Goal: Task Accomplishment & Management: Manage account settings

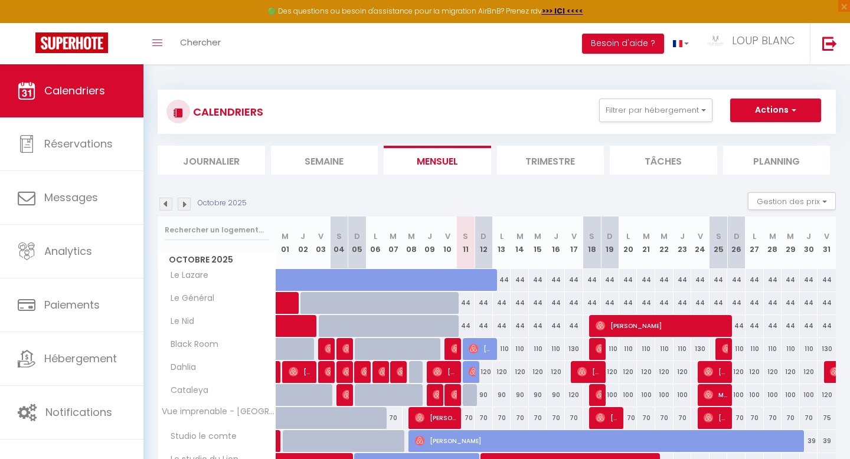
select select "0"
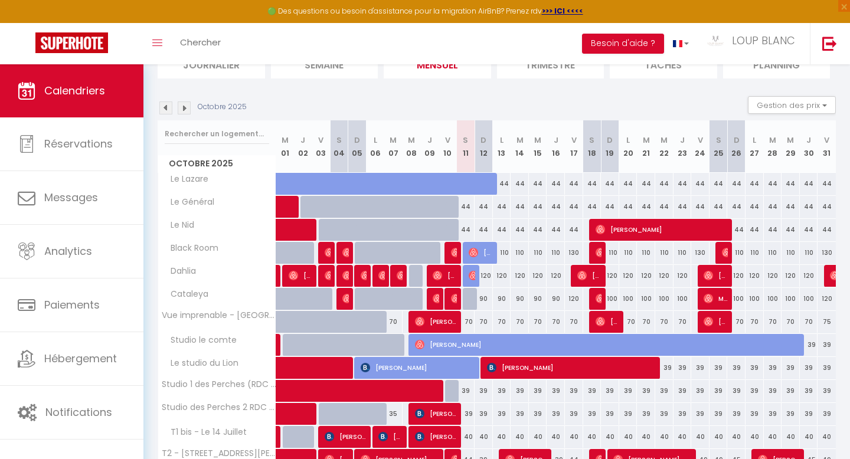
scroll to position [95, 0]
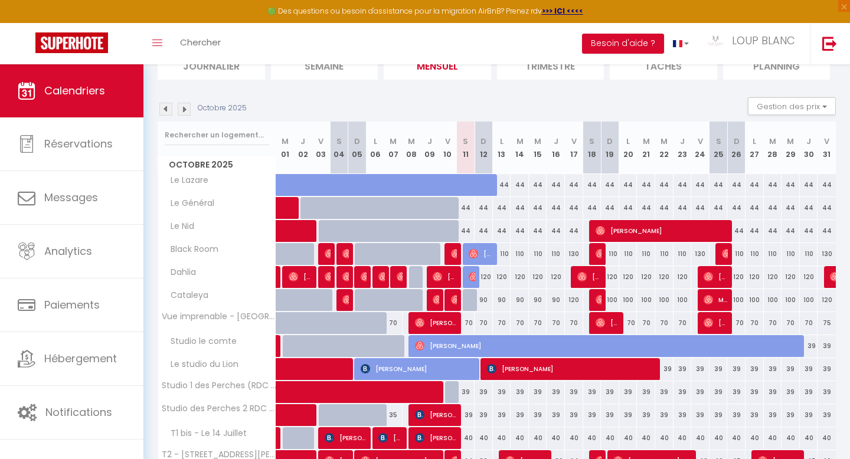
click at [471, 297] on div at bounding box center [472, 300] width 18 height 22
type input "120"
type input "Sam 11 Octobre 2025"
type input "Dim 12 Octobre 2025"
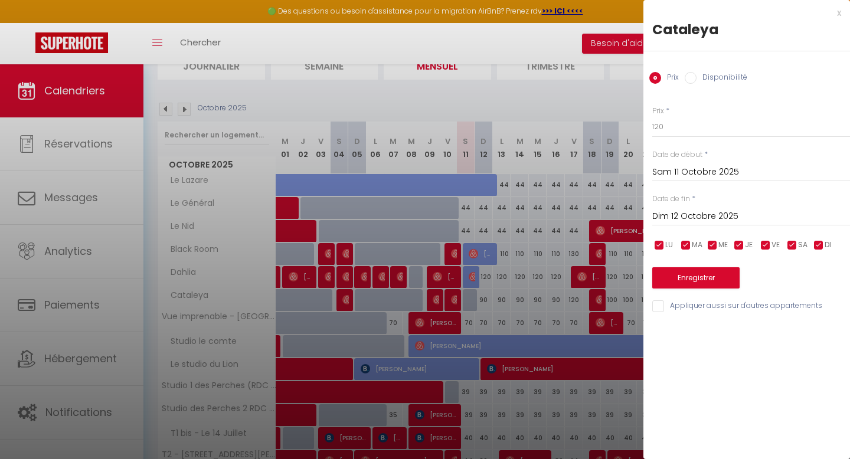
click at [838, 8] on div "x" at bounding box center [742, 13] width 198 height 14
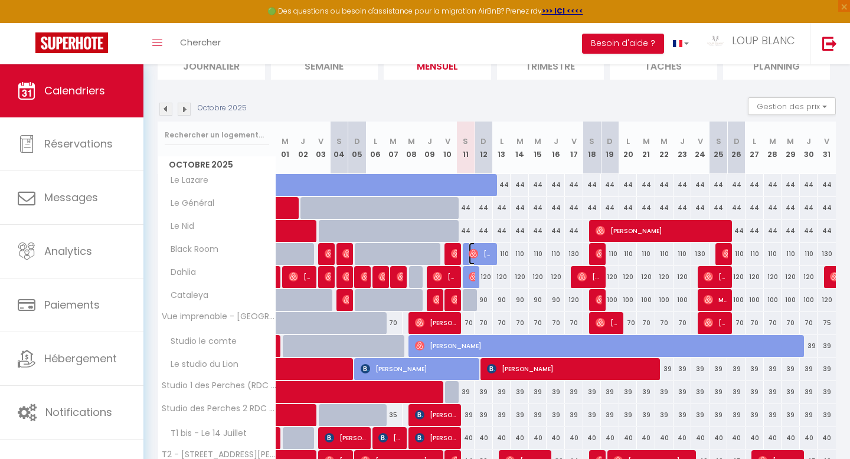
click at [480, 253] on span "[PERSON_NAME]" at bounding box center [481, 254] width 24 height 22
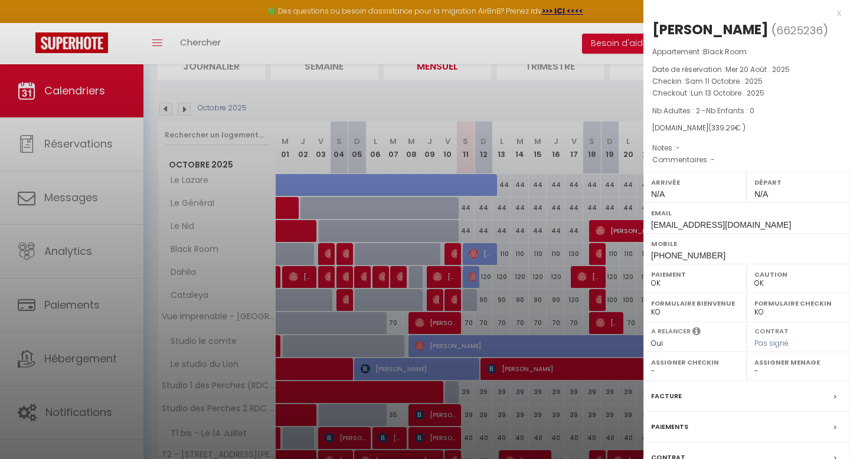
click at [840, 15] on div "x" at bounding box center [742, 13] width 198 height 14
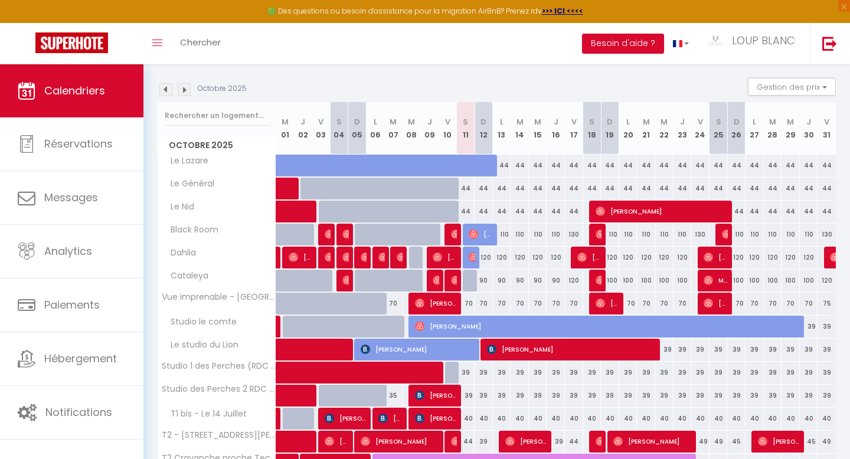
scroll to position [117, 0]
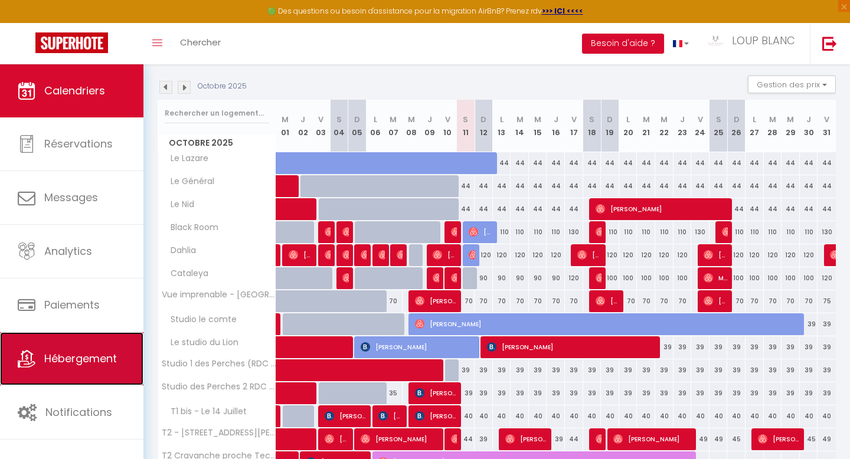
click at [86, 354] on span "Hébergement" at bounding box center [80, 358] width 73 height 15
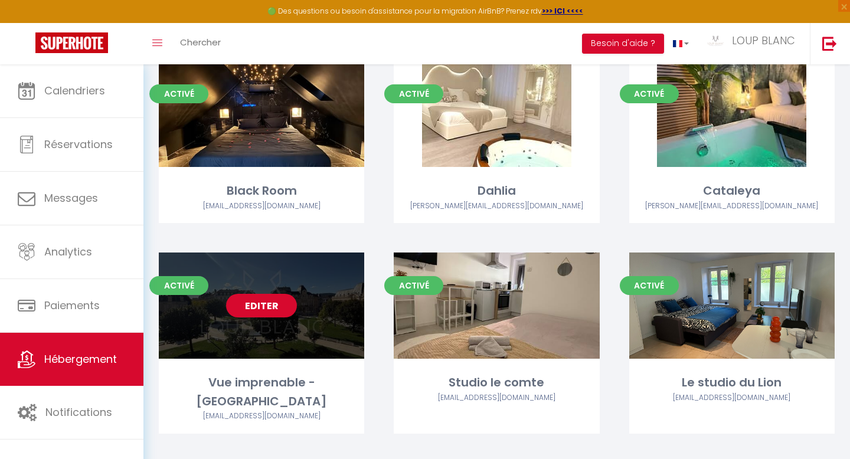
scroll to position [285, 0]
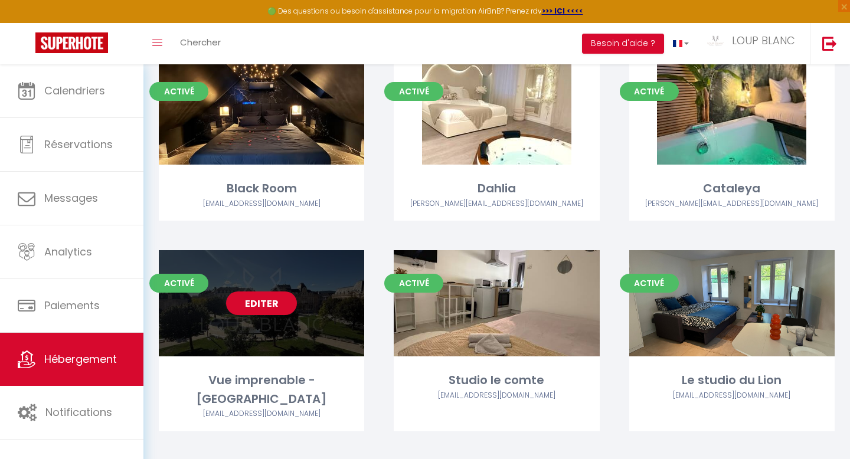
click at [268, 305] on link "Editer" at bounding box center [261, 304] width 71 height 24
click at [264, 307] on link "Editer" at bounding box center [261, 304] width 71 height 24
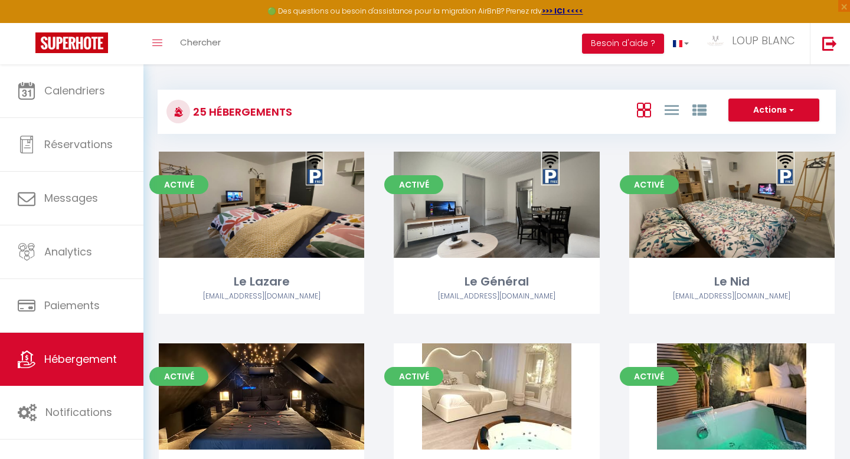
select select "3"
select select "2"
select select "1"
select select "28"
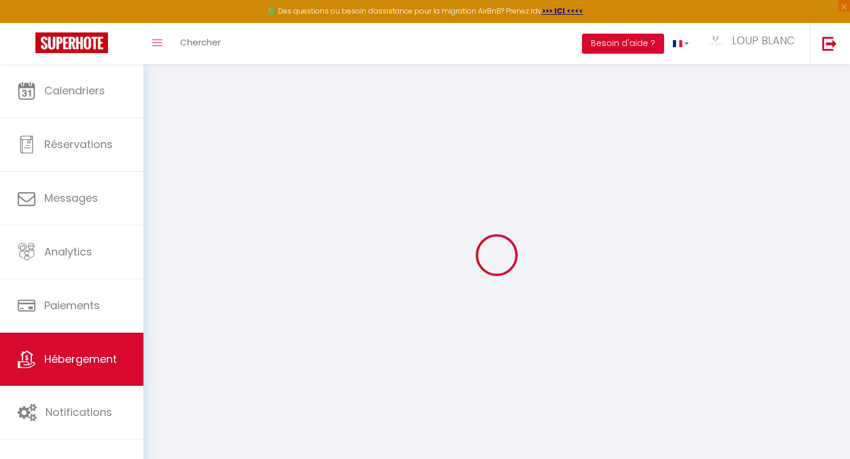
select select
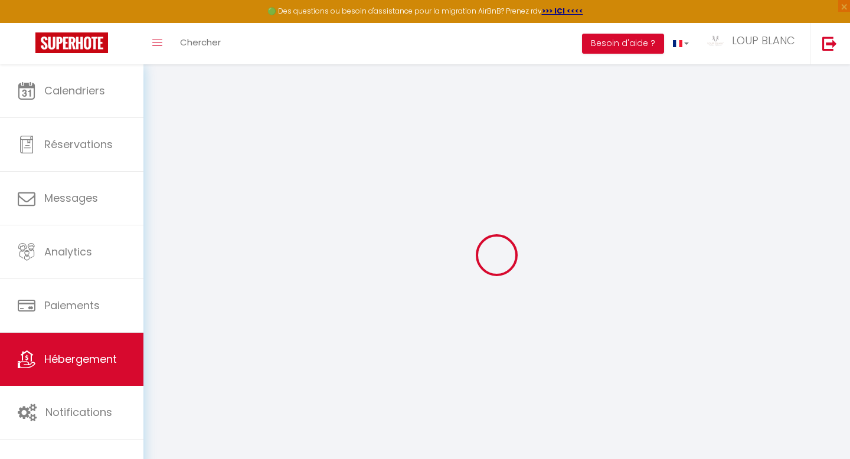
select select
checkbox input "false"
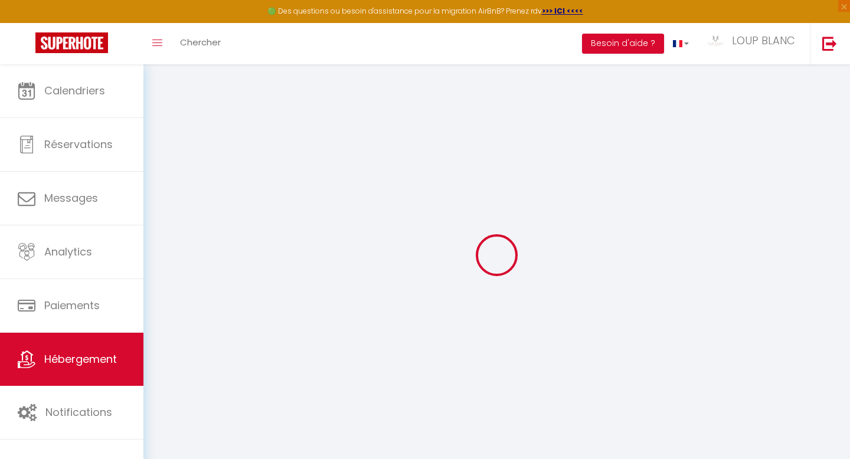
select select
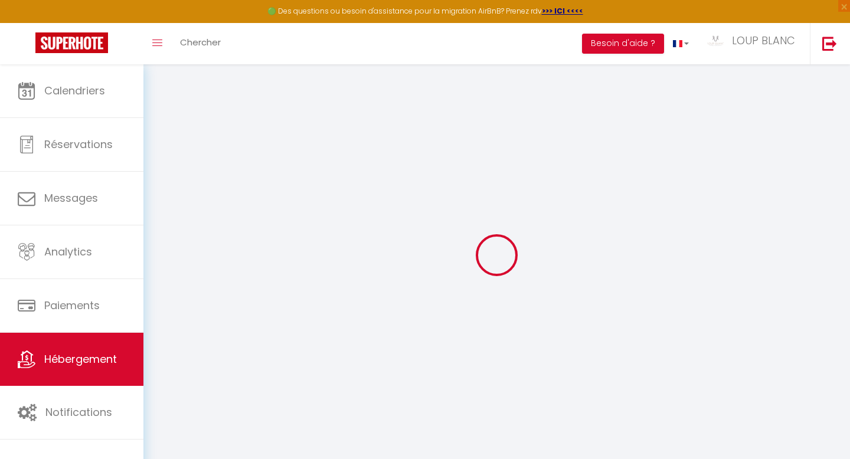
select select
checkbox input "false"
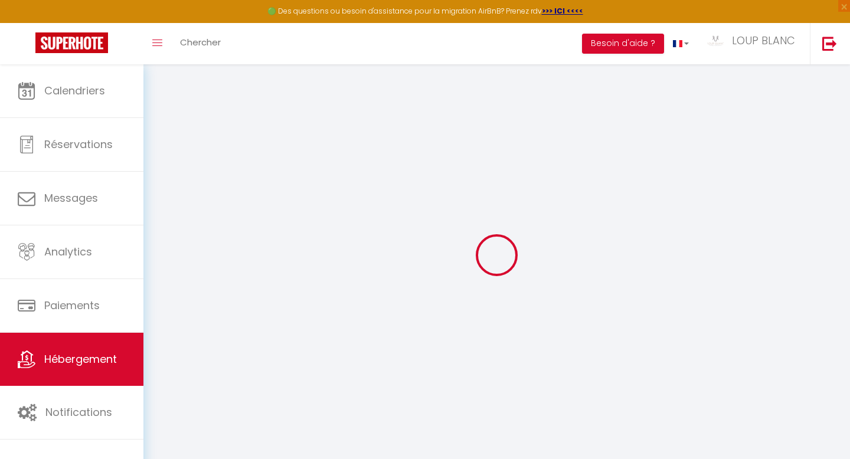
checkbox input "false"
select select
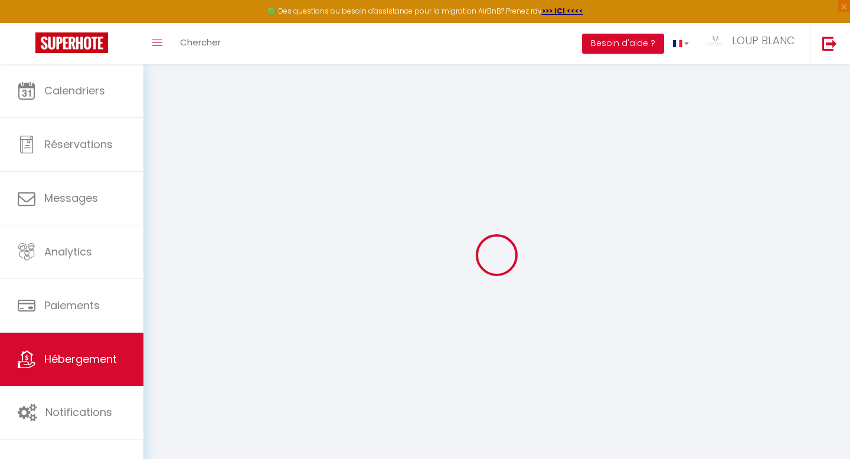
select select
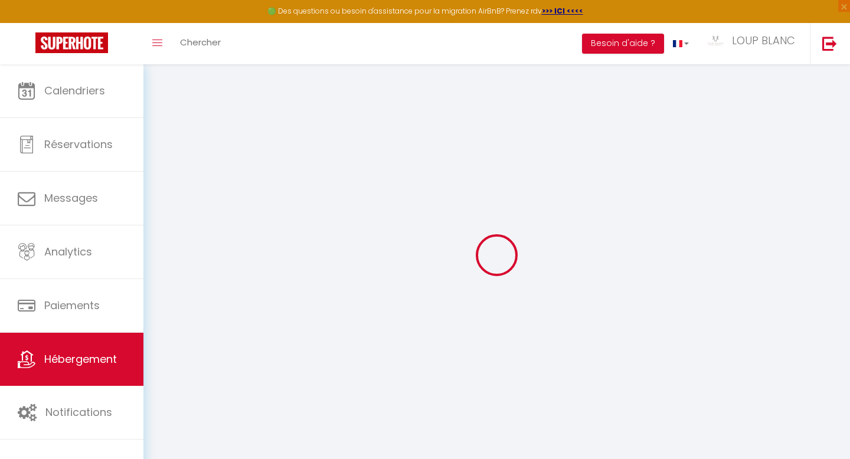
checkbox input "false"
select select
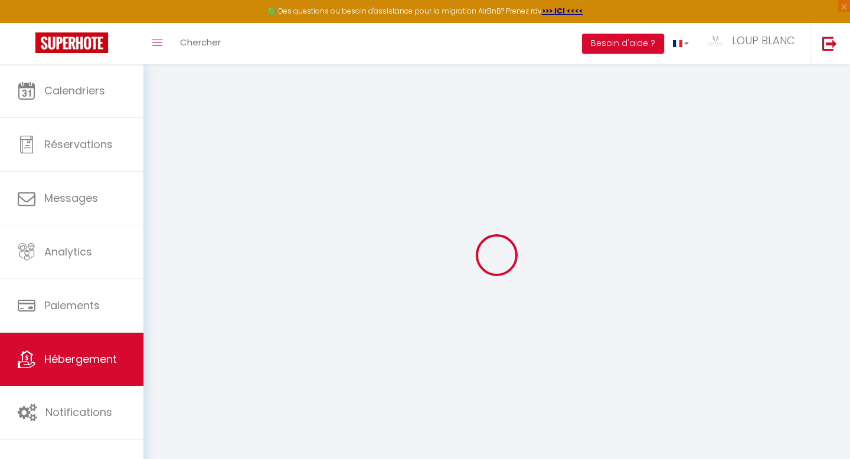
select select
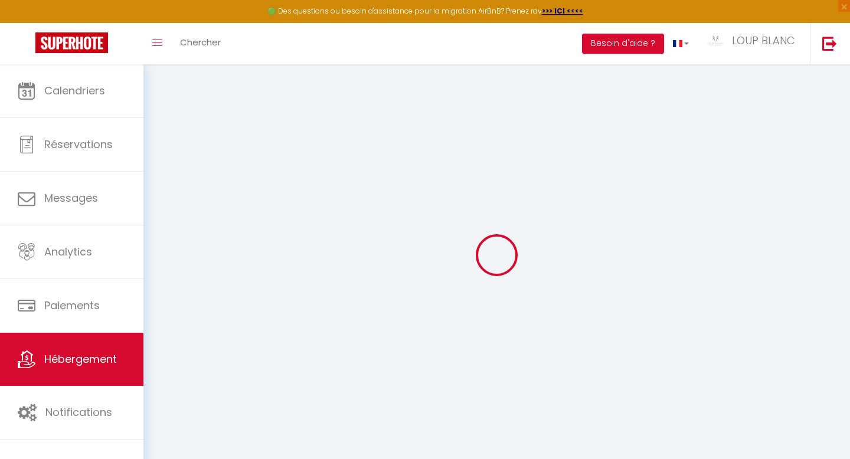
select select
checkbox input "false"
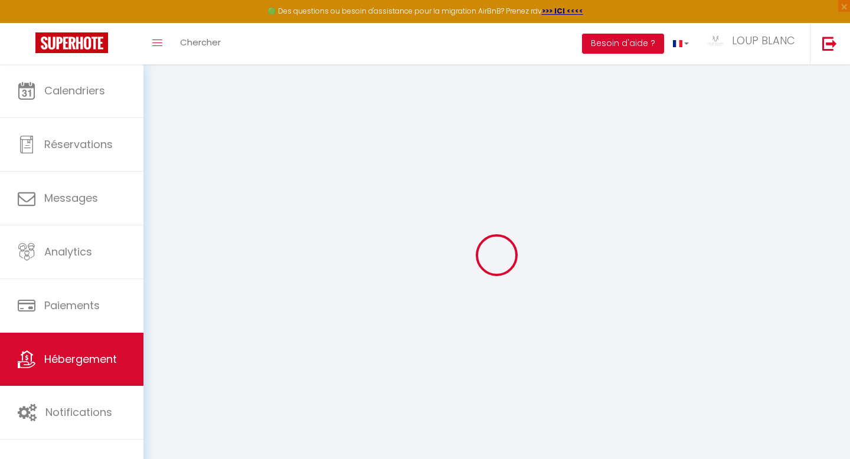
checkbox input "false"
select select
type input "Vue imprenable - [GEOGRAPHIC_DATA]"
type input "SCI"
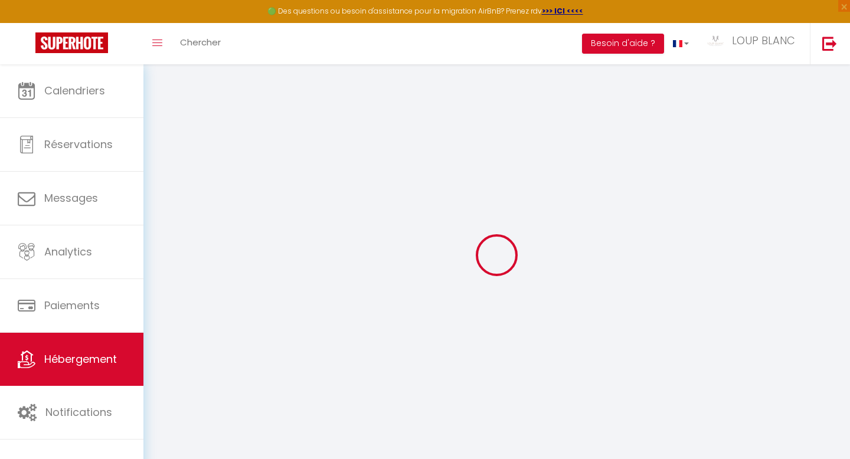
type input "La république"
type input "[STREET_ADDRESS]"
type input "90000"
type input "Belfort"
select select "2"
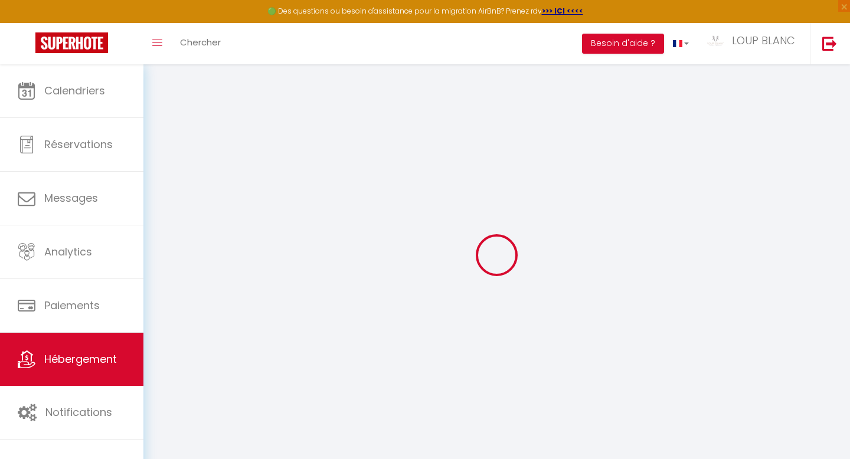
type input "60"
type input "43"
type input "3.85"
type input "0"
select select
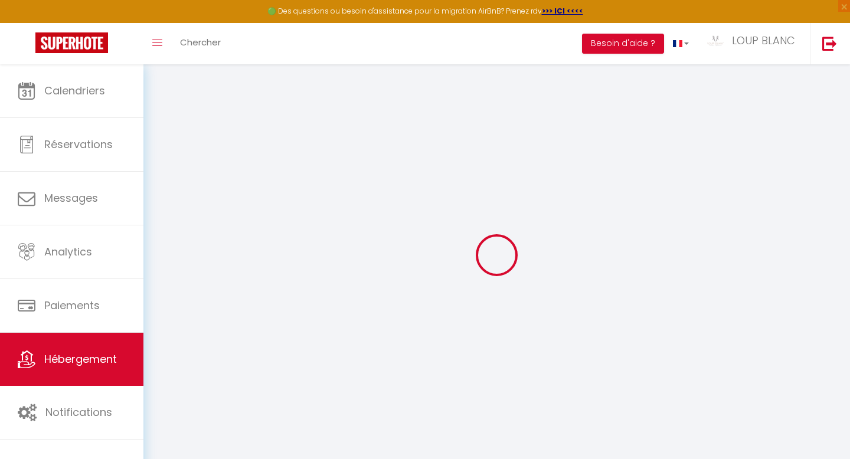
select select
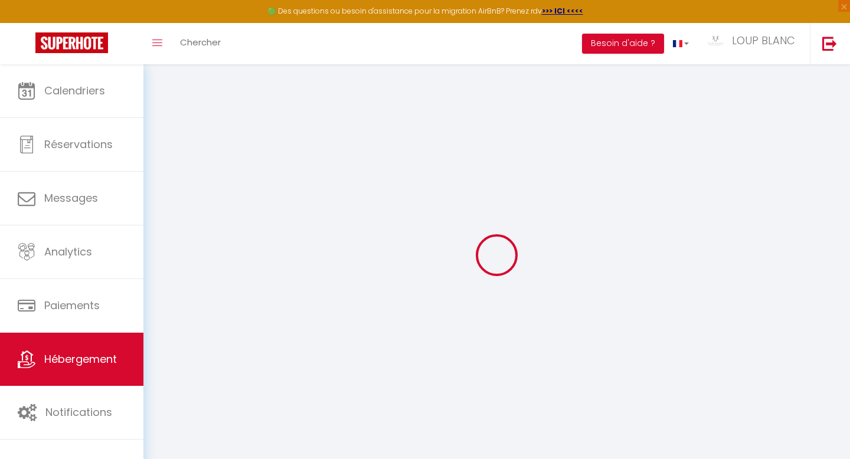
type input "[STREET_ADDRESS]"
type input "90000"
type input "Belfort"
type input "[EMAIL_ADDRESS][DOMAIN_NAME]"
select select
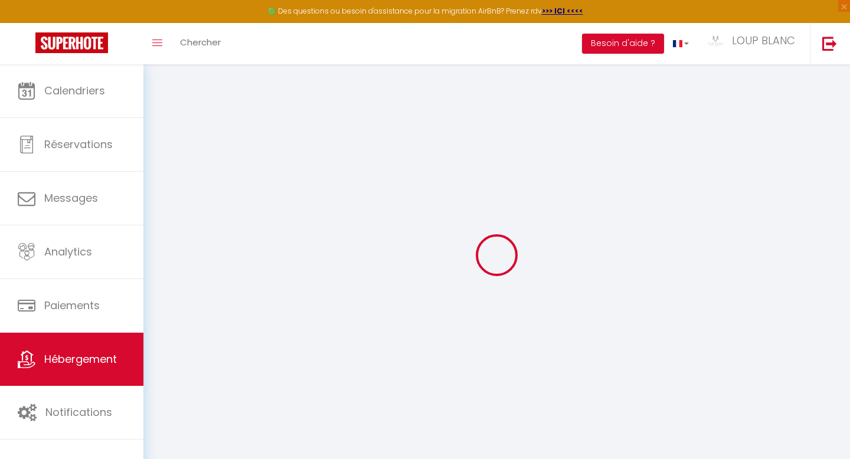
checkbox input "false"
radio input "true"
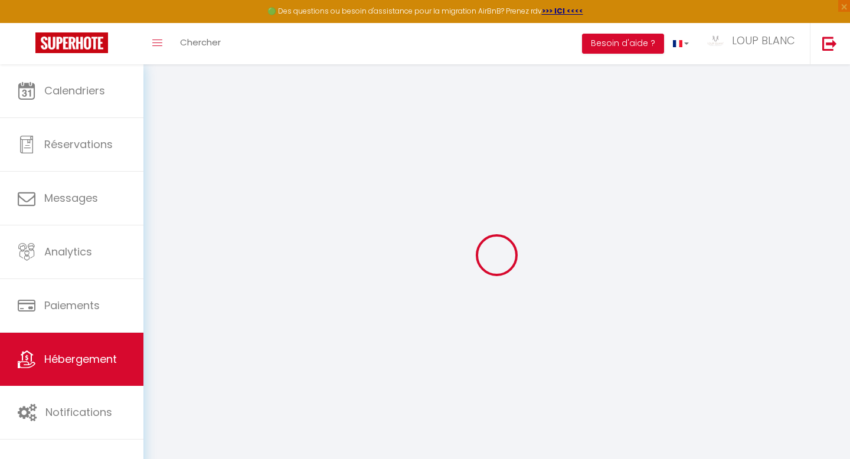
type input "15"
type input "43"
type input "0"
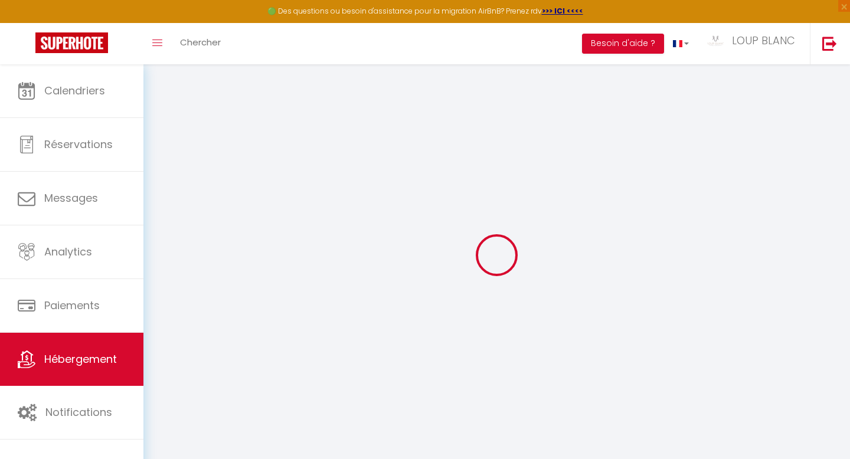
select select
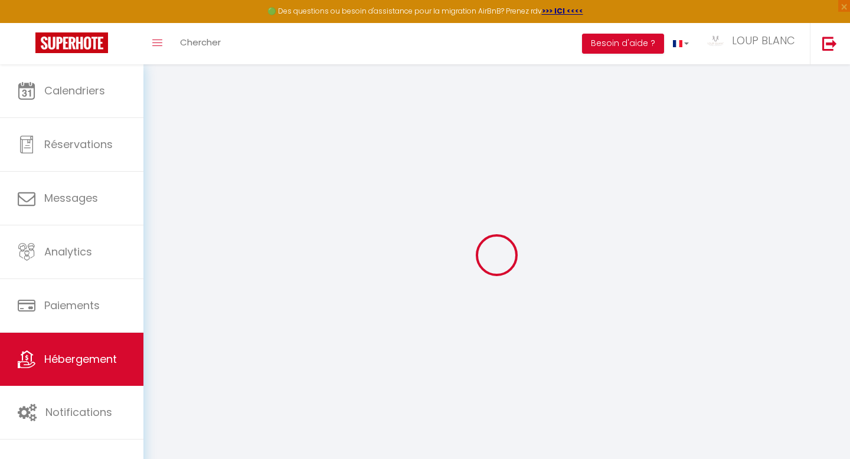
select select
checkbox input "false"
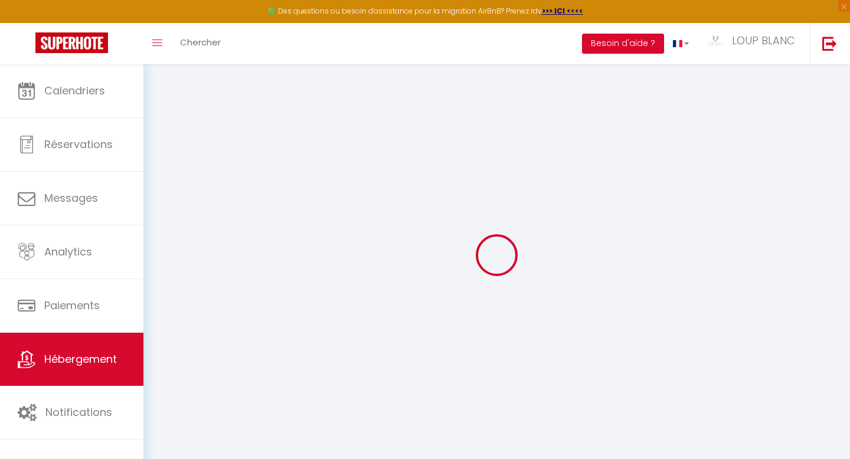
checkbox input "false"
select select
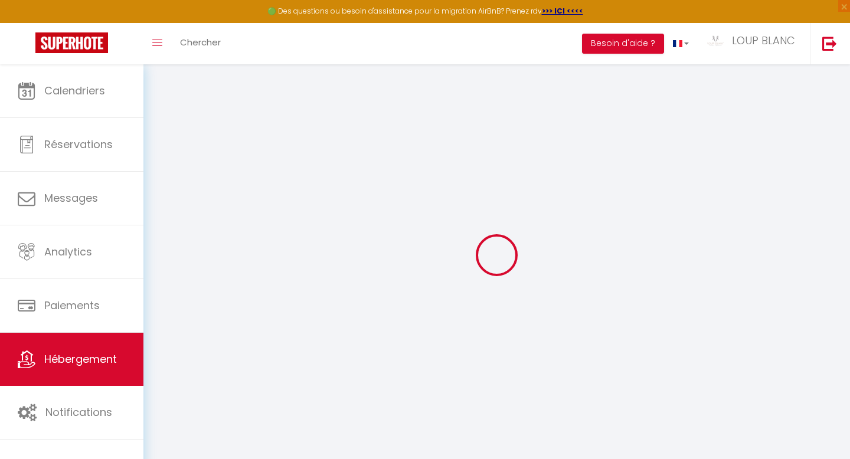
select select
checkbox input "false"
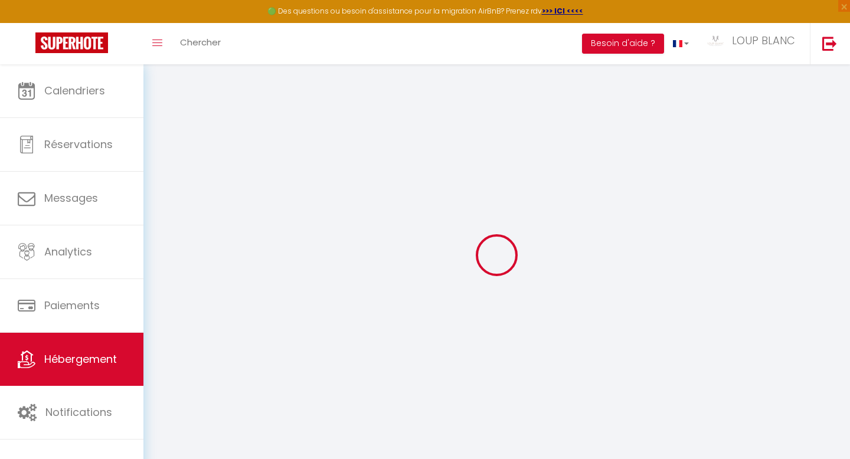
checkbox input "false"
select select
checkbox input "false"
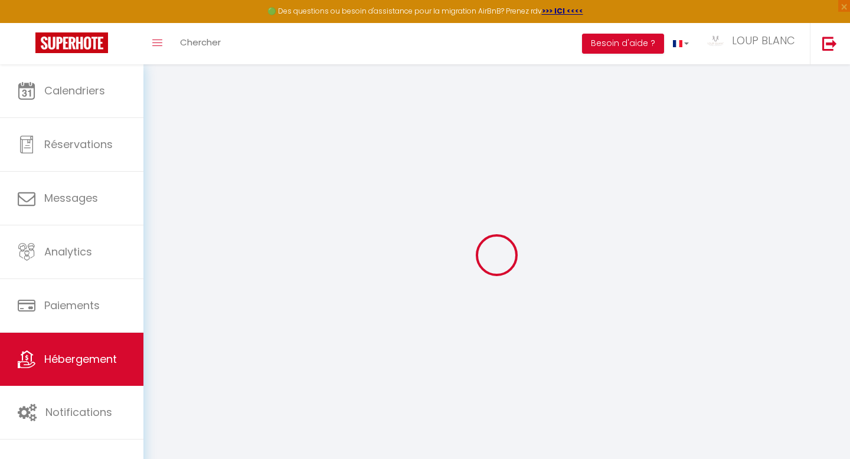
checkbox input "false"
select select "18:00"
select select "23:45"
select select "10:00"
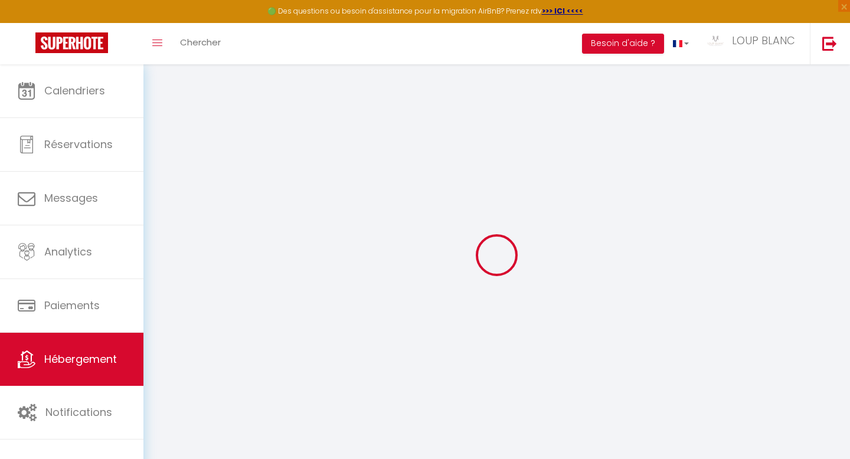
select select "30"
select select "120"
select select "20:00"
select select
checkbox input "false"
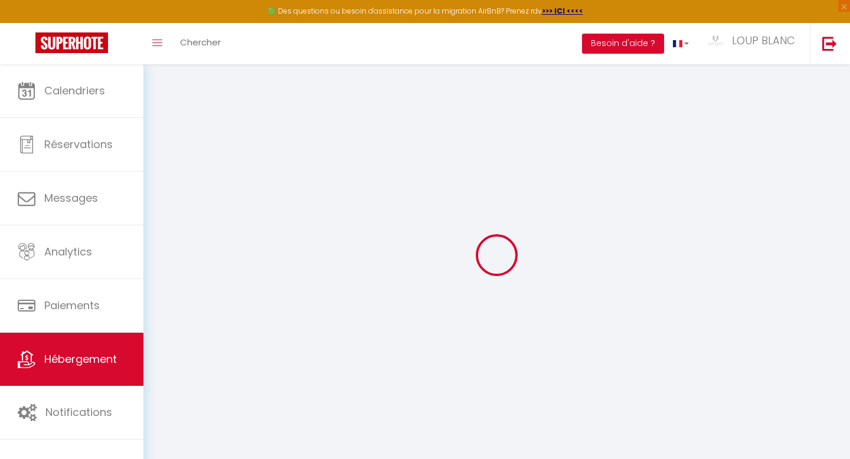
checkbox input "false"
select select
checkbox input "false"
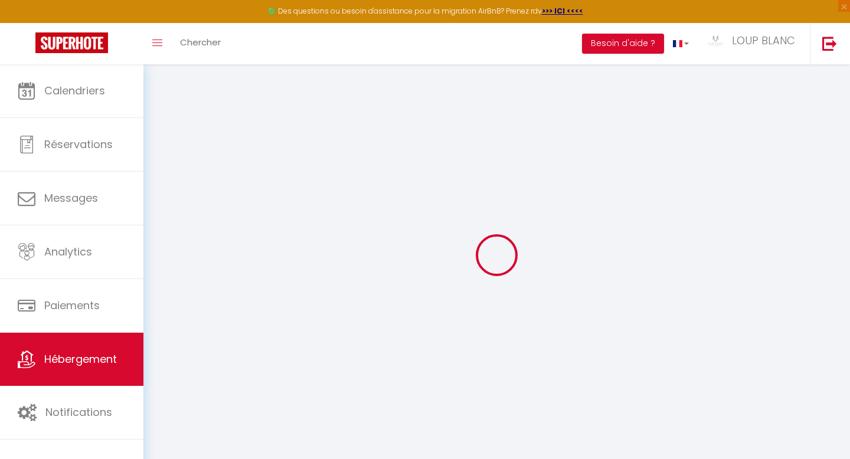
checkbox input "false"
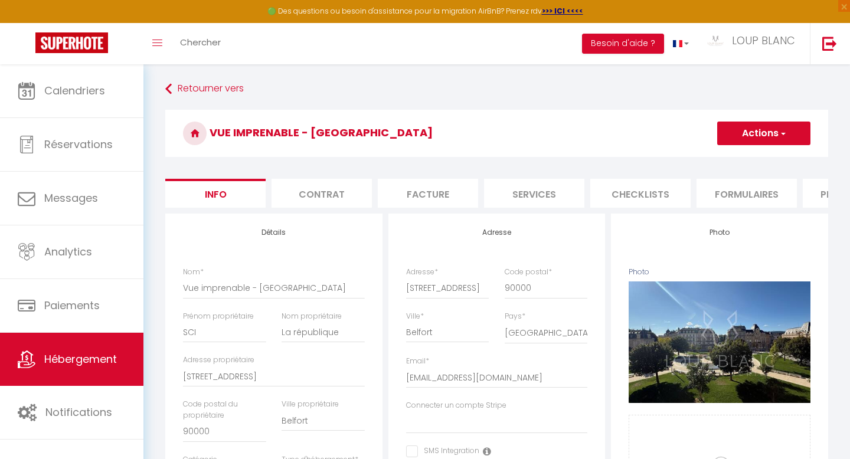
select select
checkbox input "false"
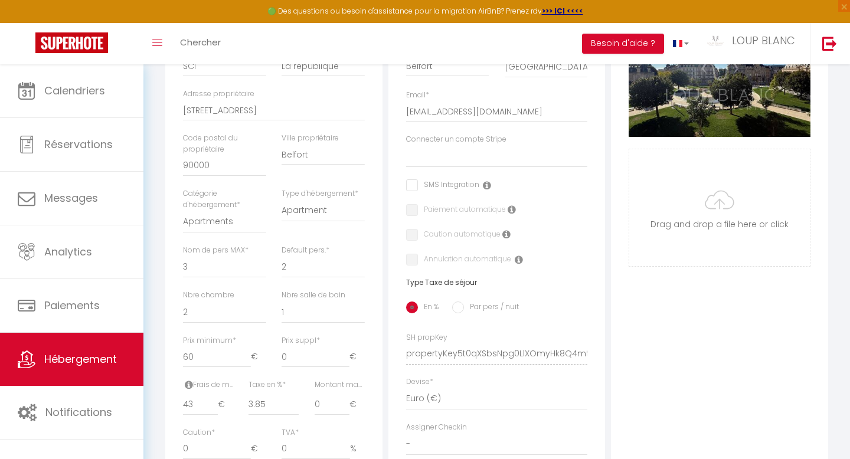
scroll to position [299, 0]
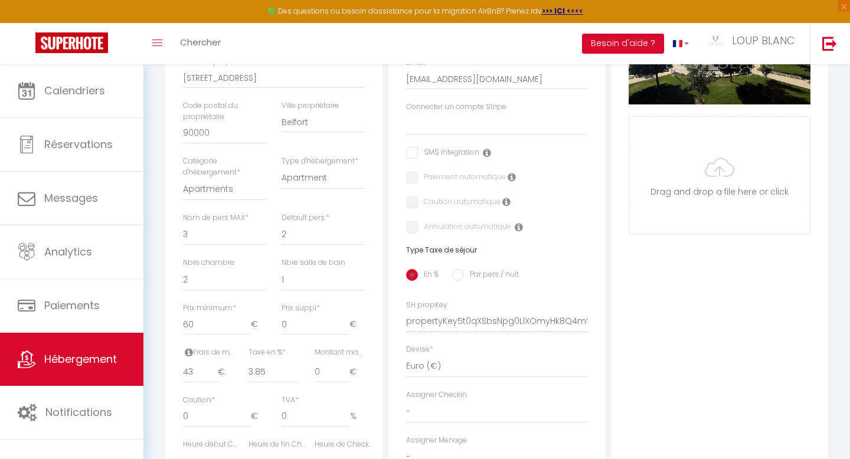
click at [317, 306] on span "*" at bounding box center [318, 308] width 4 height 10
click at [317, 314] on input "0" at bounding box center [316, 324] width 68 height 21
click at [317, 306] on span "*" at bounding box center [318, 308] width 4 height 10
click at [317, 314] on input "0" at bounding box center [316, 324] width 68 height 21
click at [341, 301] on div "Nbre salle de bain 0 1 2 3 4 5 6 7 8 9 10 11 12" at bounding box center [323, 279] width 99 height 45
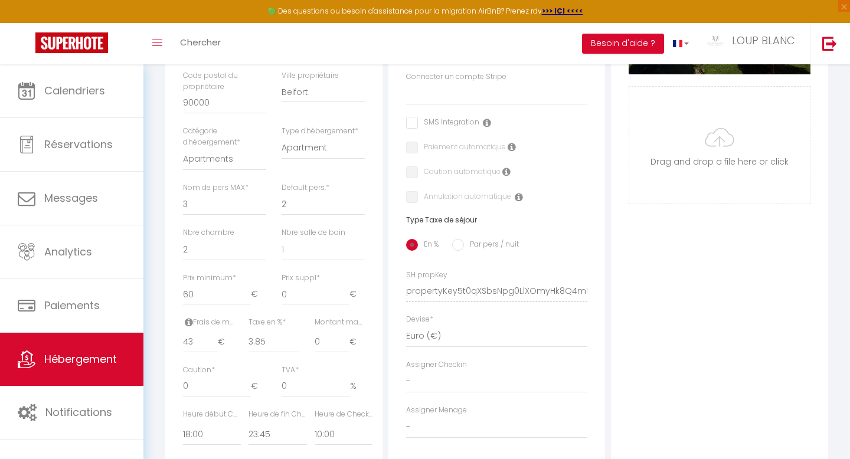
scroll to position [330, 0]
click at [330, 293] on input "0" at bounding box center [316, 293] width 68 height 21
type input "1"
select select
checkbox input "false"
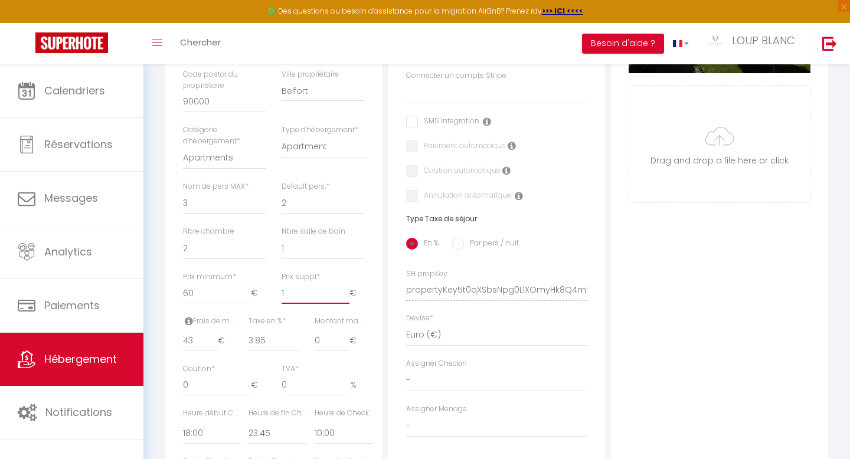
checkbox input "false"
click at [345, 291] on input "1" at bounding box center [316, 293] width 68 height 21
type input "2"
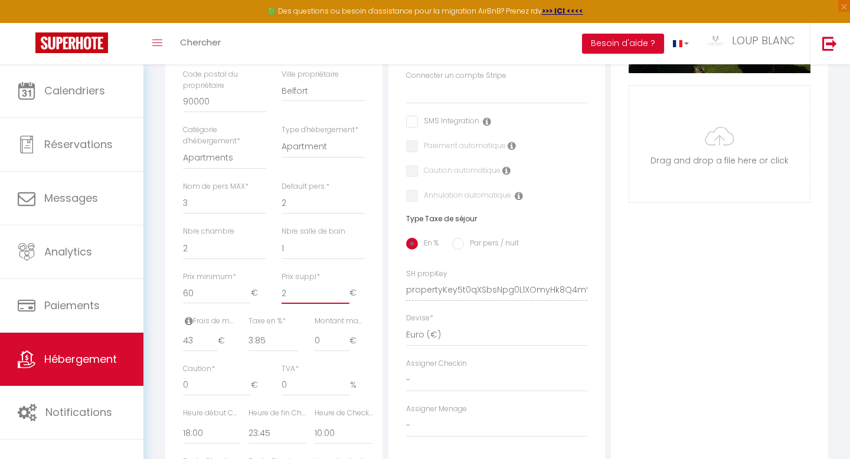
select select
checkbox input "false"
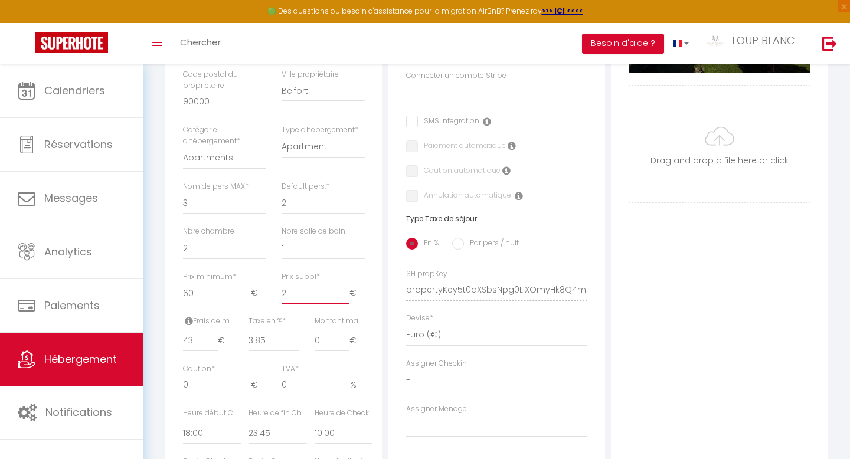
click at [345, 291] on input "2" at bounding box center [316, 293] width 68 height 21
type input "3"
select select
checkbox input "false"
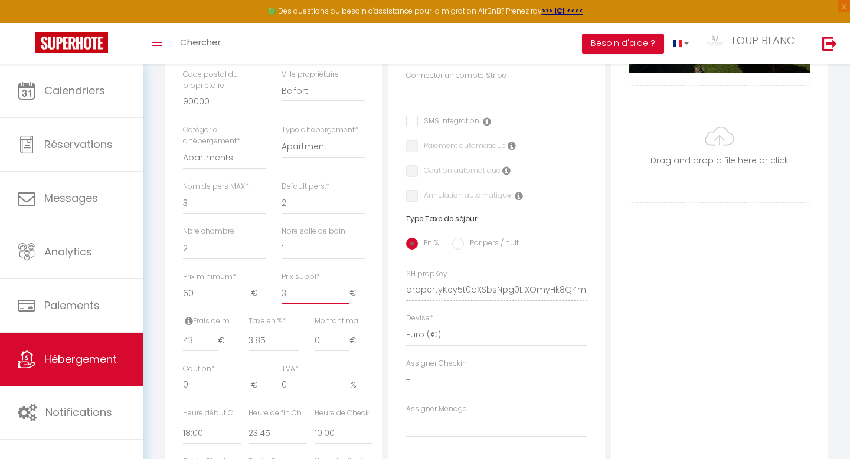
checkbox input "false"
click at [345, 291] on input "3" at bounding box center [316, 293] width 68 height 21
type input "4"
select select
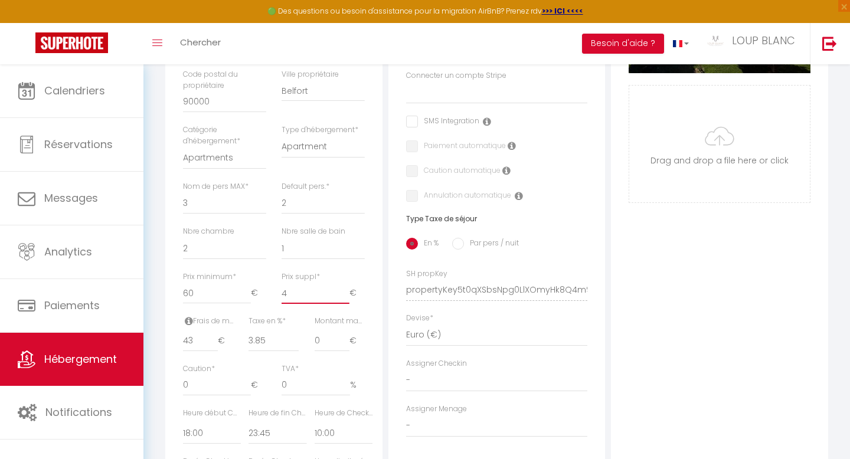
checkbox input "false"
click at [345, 291] on input "4" at bounding box center [316, 293] width 68 height 21
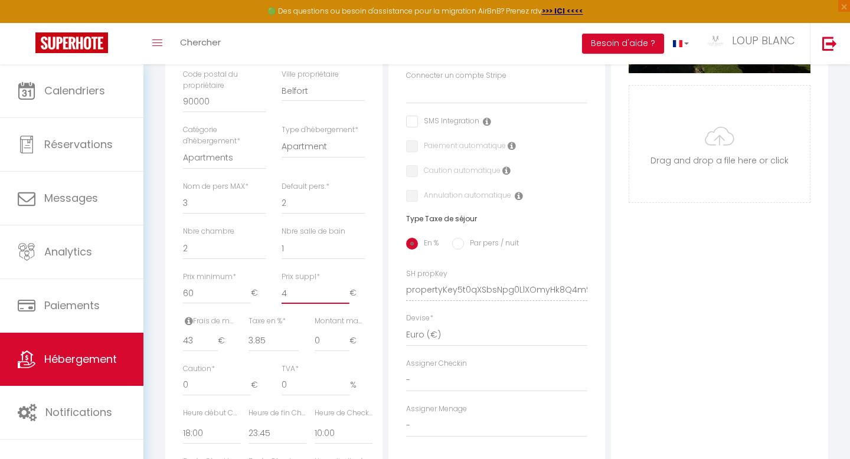
type input "5"
select select
checkbox input "false"
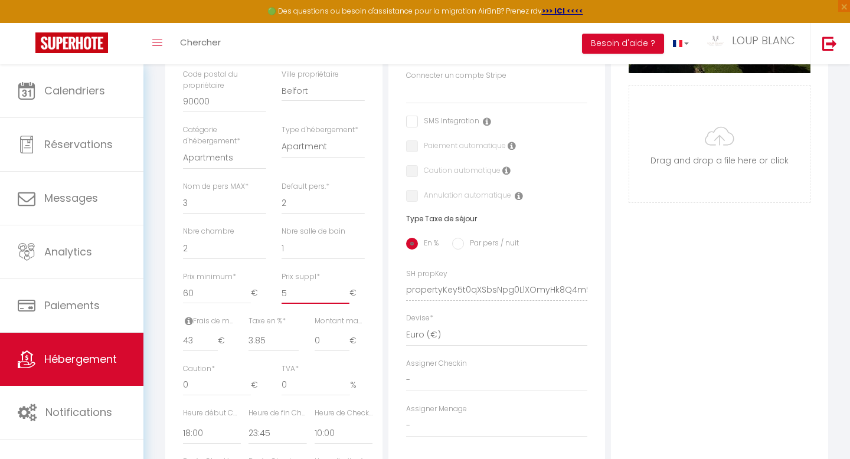
checkbox input "false"
click at [345, 291] on input "5" at bounding box center [316, 293] width 68 height 21
type input "6"
select select
checkbox input "false"
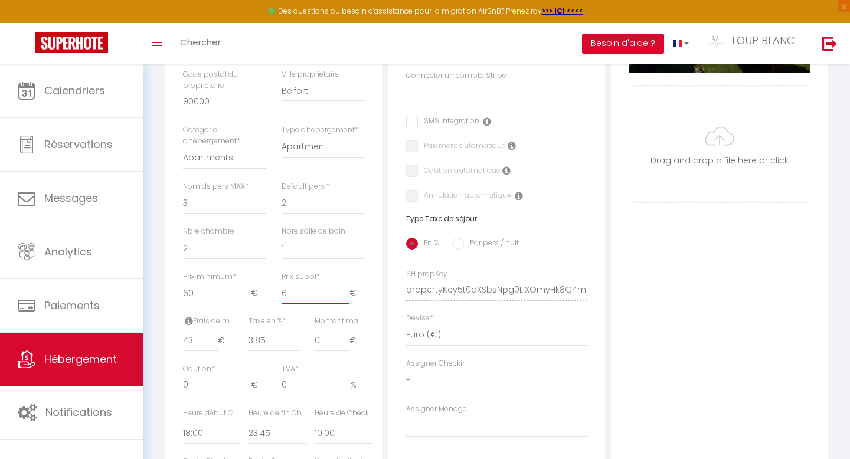
checkbox input "false"
click at [345, 291] on input "6" at bounding box center [316, 293] width 68 height 21
type input "7"
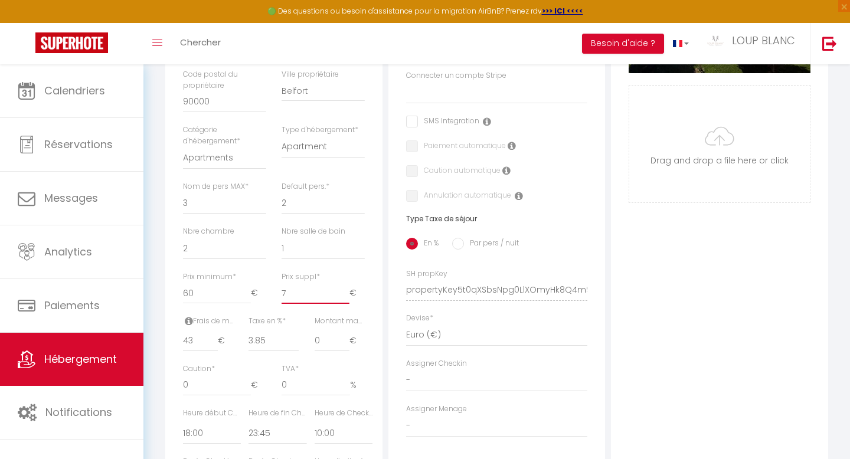
select select
checkbox input "false"
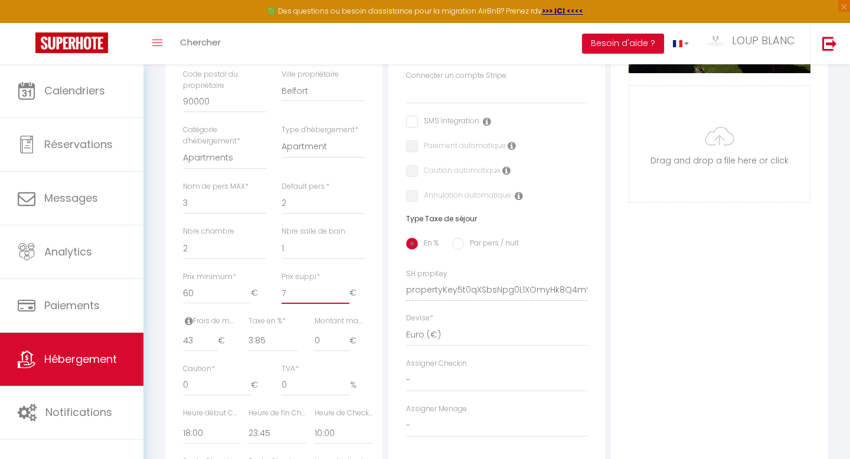
click at [345, 291] on input "7" at bounding box center [316, 293] width 68 height 21
type input "8"
select select
checkbox input "false"
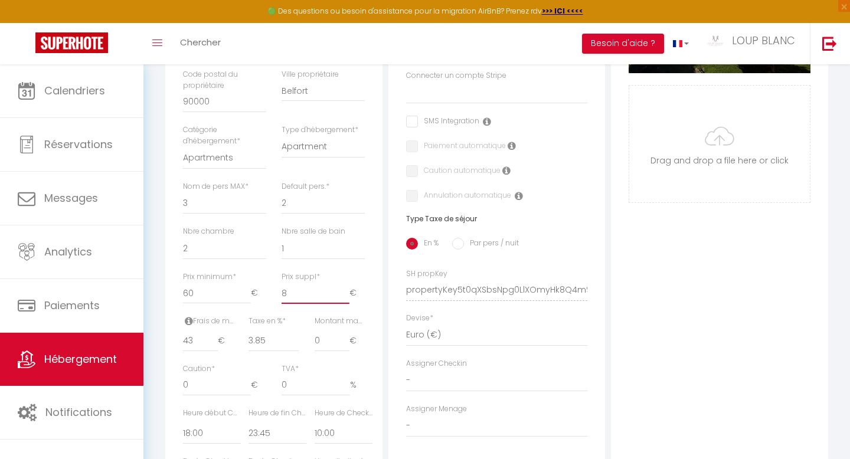
checkbox input "false"
type input "8"
click at [345, 291] on input "8" at bounding box center [316, 293] width 68 height 21
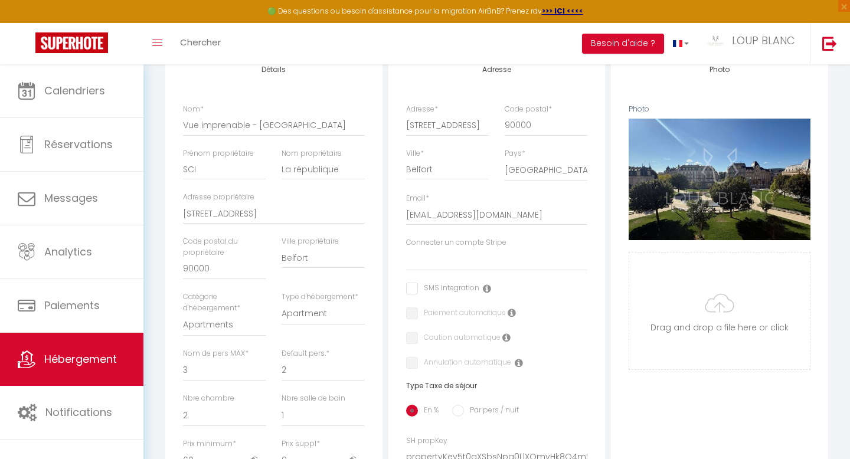
scroll to position [0, 0]
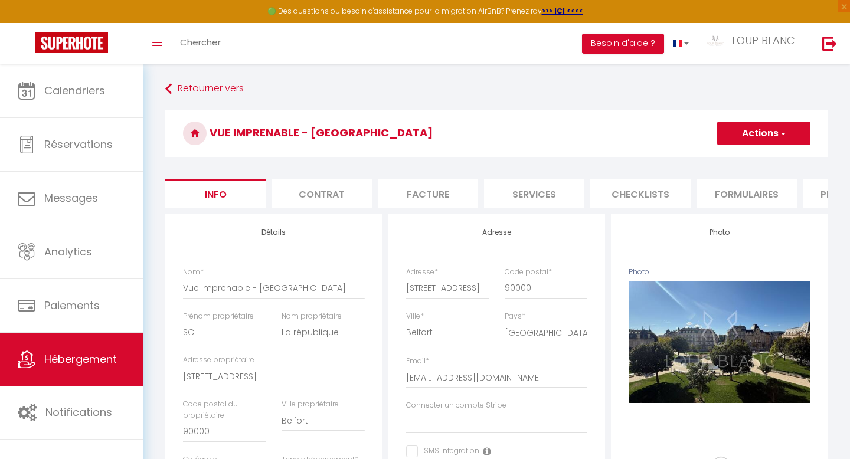
click at [741, 132] on button "Actions" at bounding box center [763, 134] width 93 height 24
click at [722, 156] on input "Enregistrer" at bounding box center [717, 159] width 44 height 12
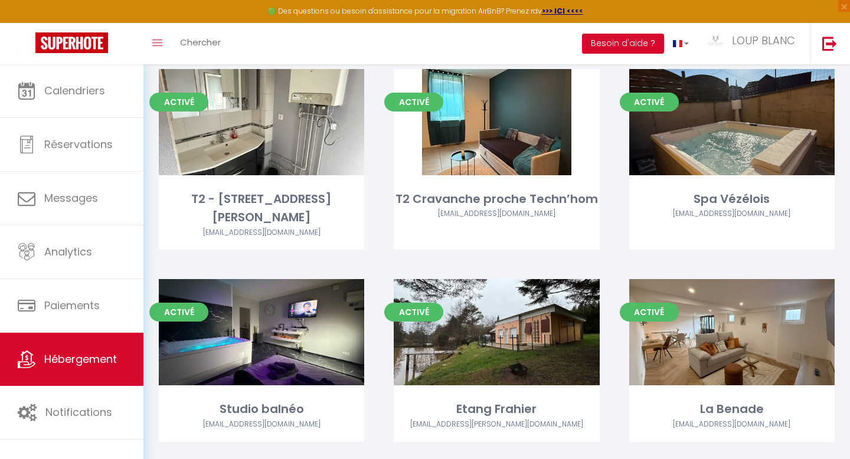
scroll to position [888, 0]
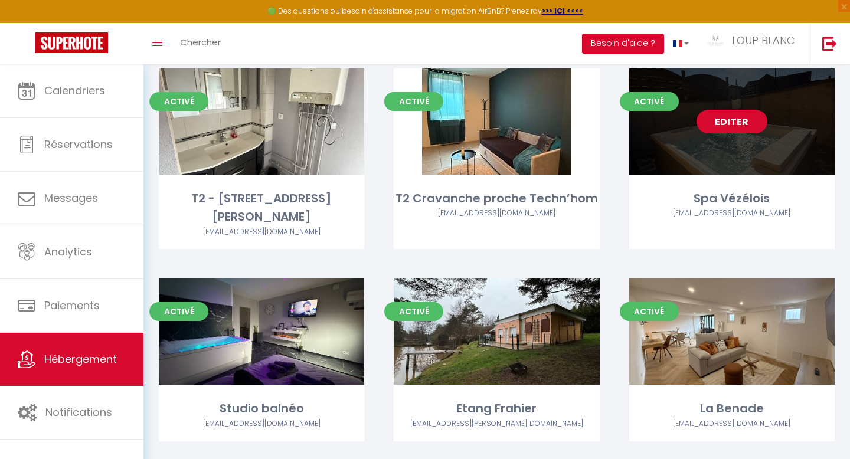
click at [728, 122] on link "Editer" at bounding box center [731, 122] width 71 height 24
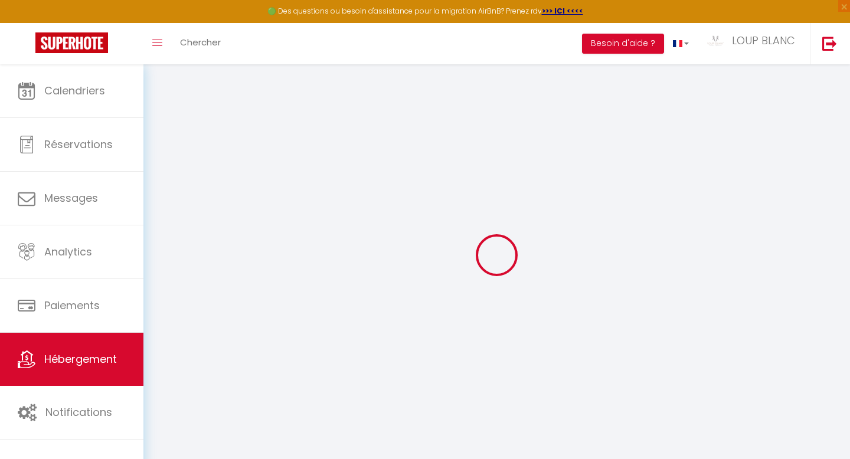
select select
checkbox input "false"
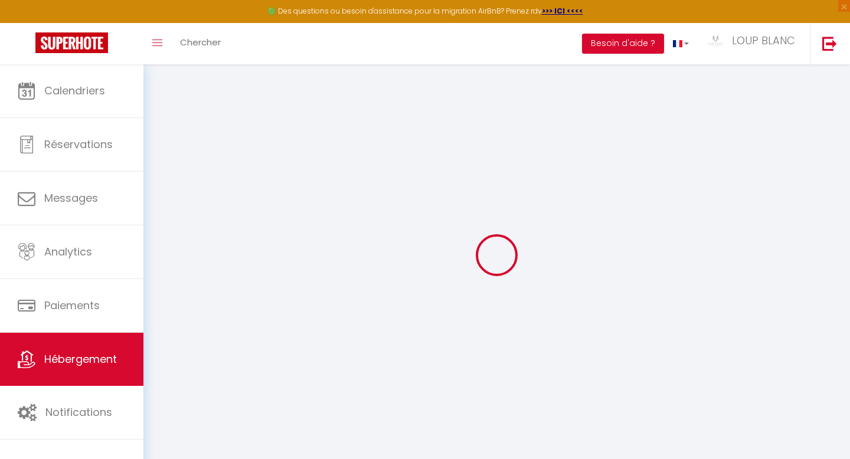
checkbox input "false"
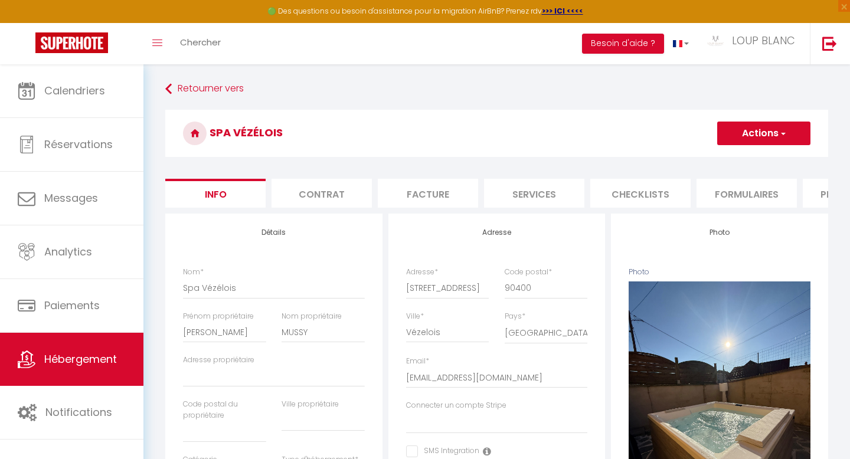
select select
checkbox input "false"
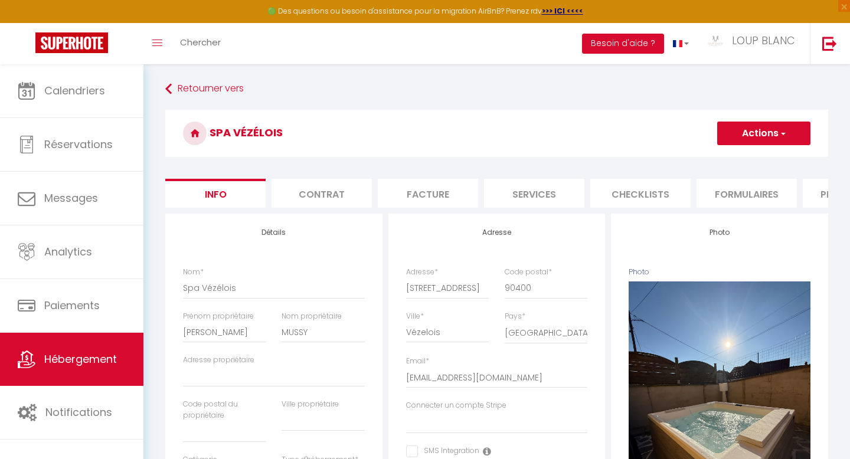
checkbox input "false"
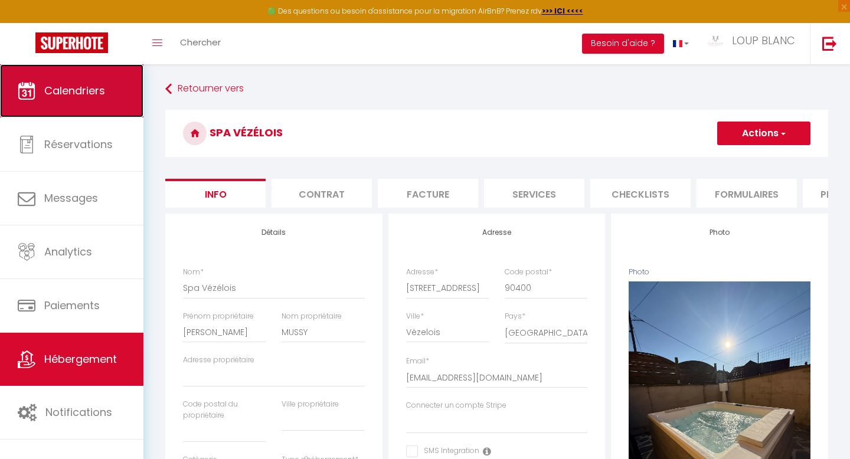
click at [119, 91] on link "Calendriers" at bounding box center [71, 90] width 143 height 53
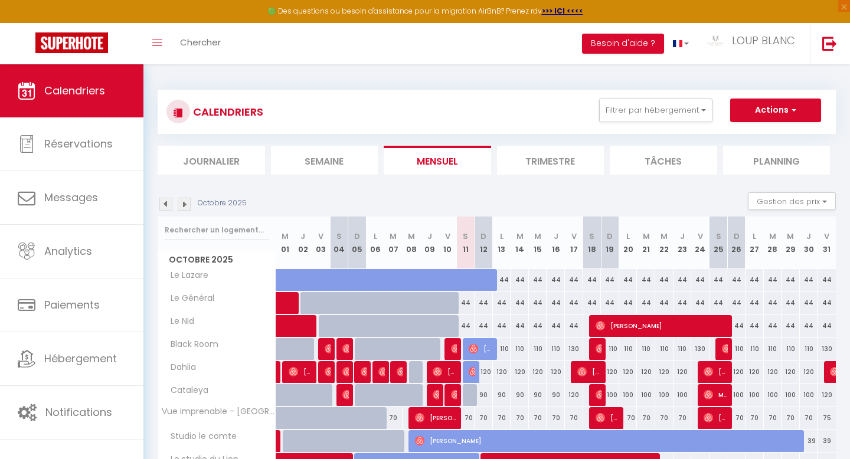
click at [315, 218] on th "V 03" at bounding box center [321, 243] width 18 height 53
click at [765, 206] on button "Gestion des prix" at bounding box center [792, 201] width 88 height 18
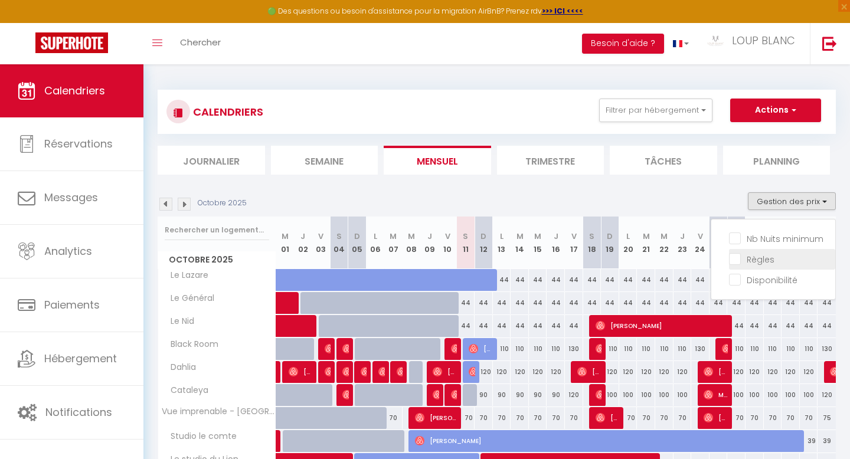
click at [751, 260] on input "Règles" at bounding box center [782, 259] width 106 height 12
checkbox input "true"
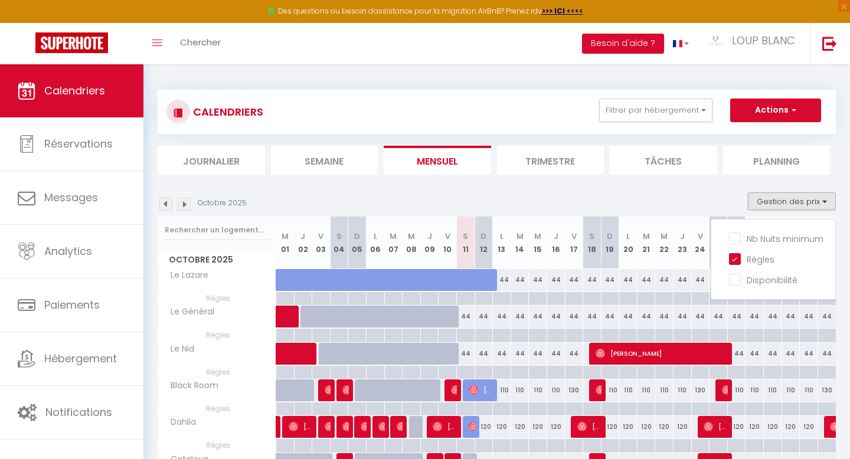
click at [611, 199] on div "Octobre 2025 Gestion des prix Nb Nuits minimum Règles Disponibilité" at bounding box center [497, 204] width 678 height 24
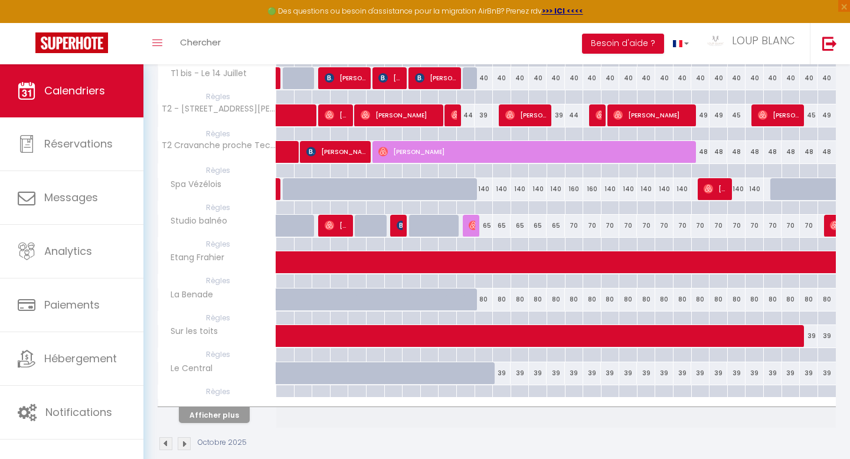
scroll to position [612, 0]
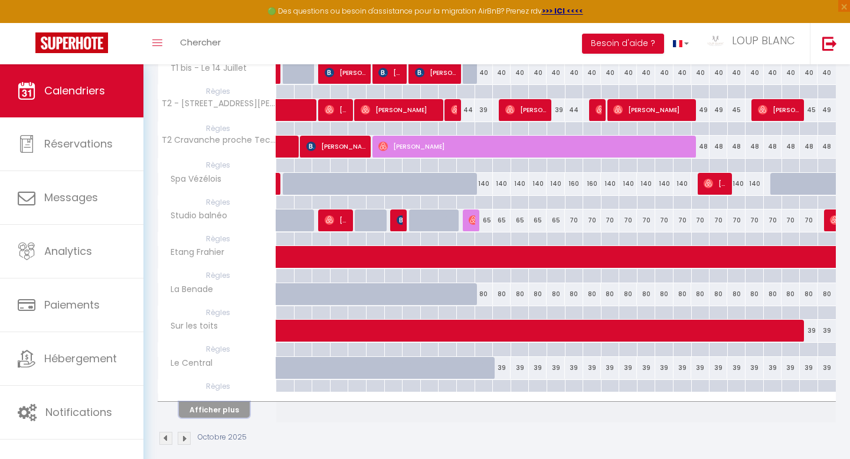
click at [221, 413] on button "Afficher plus" at bounding box center [214, 410] width 71 height 16
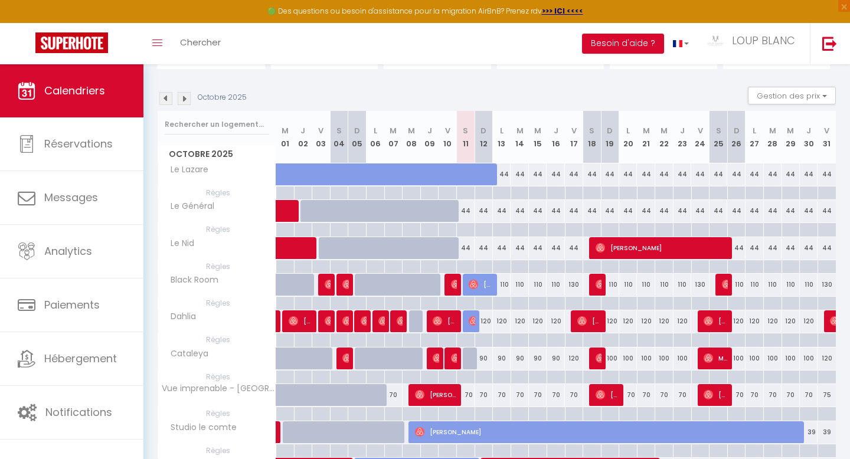
scroll to position [0, 0]
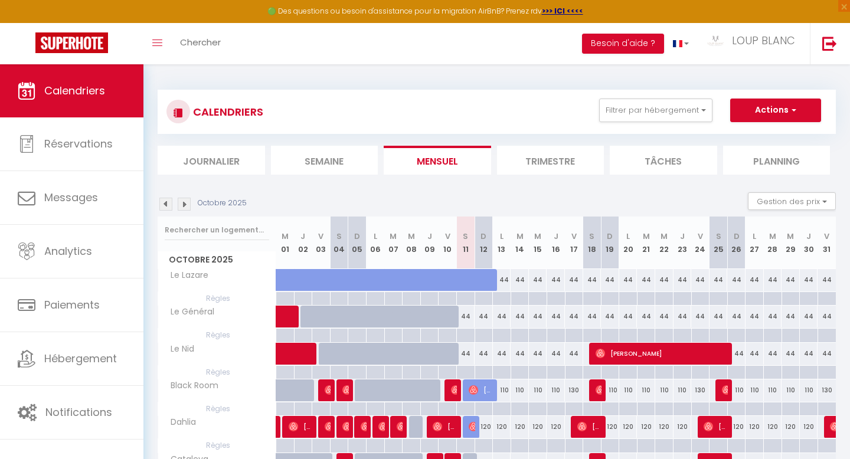
click at [557, 160] on li "Trimestre" at bounding box center [550, 160] width 107 height 29
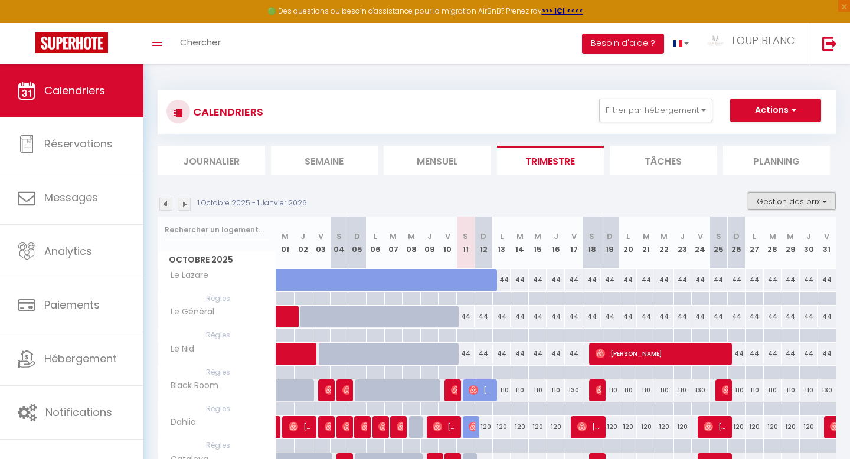
click at [797, 199] on button "Gestion des prix" at bounding box center [792, 201] width 88 height 18
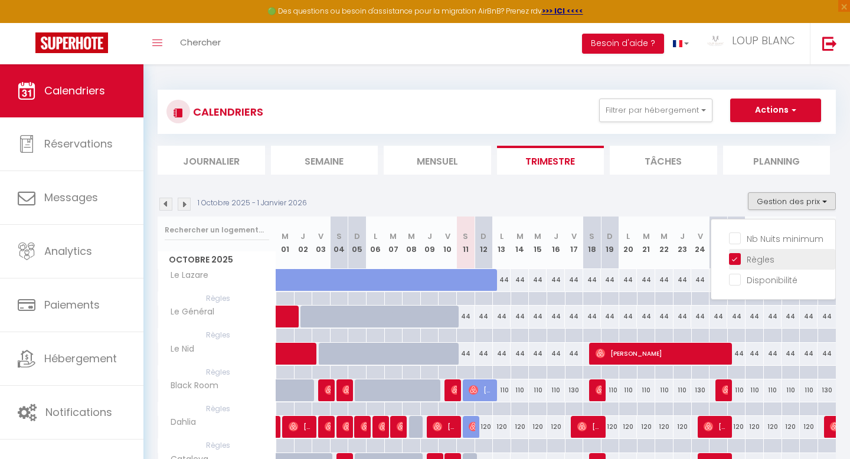
click at [740, 257] on input "Règles" at bounding box center [782, 259] width 106 height 12
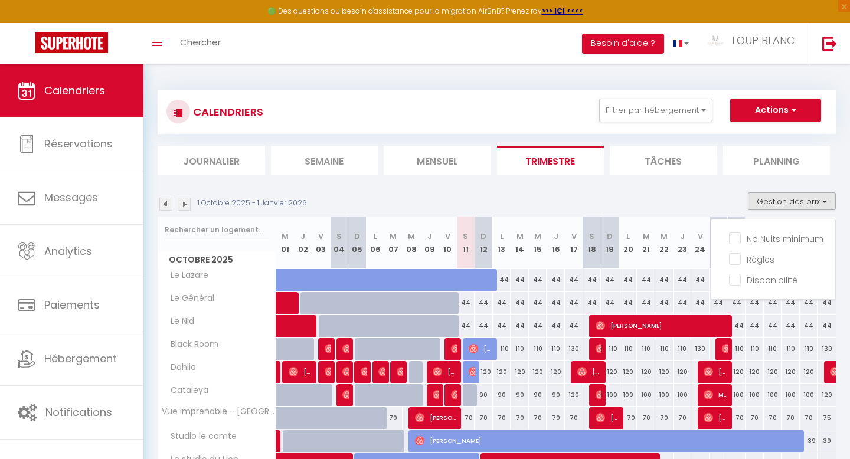
click at [686, 204] on div "1 Octobre 2025 - 1 Janvier 2026 Gestion des prix Nb Nuits minimum Règles Dispon…" at bounding box center [497, 204] width 678 height 24
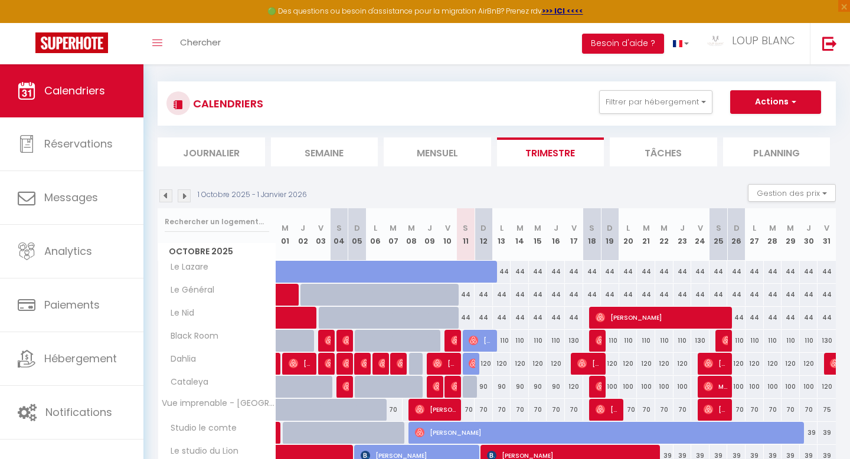
scroll to position [9, 0]
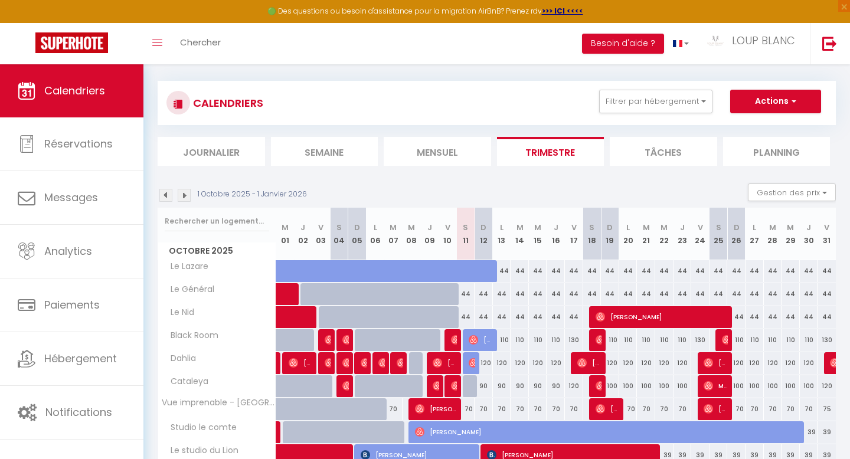
click at [193, 198] on div "1 Octobre 2025 - 1 Janvier 2026" at bounding box center [234, 195] width 153 height 13
click at [185, 197] on img at bounding box center [184, 195] width 13 height 13
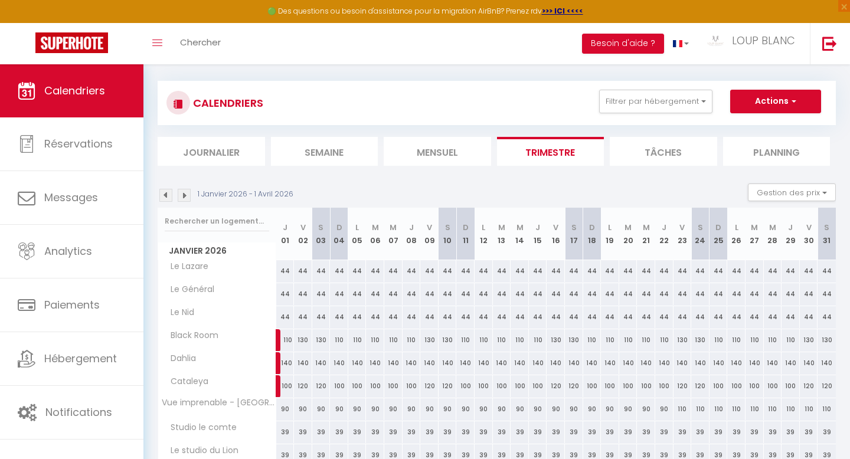
click at [185, 197] on img at bounding box center [184, 195] width 13 height 13
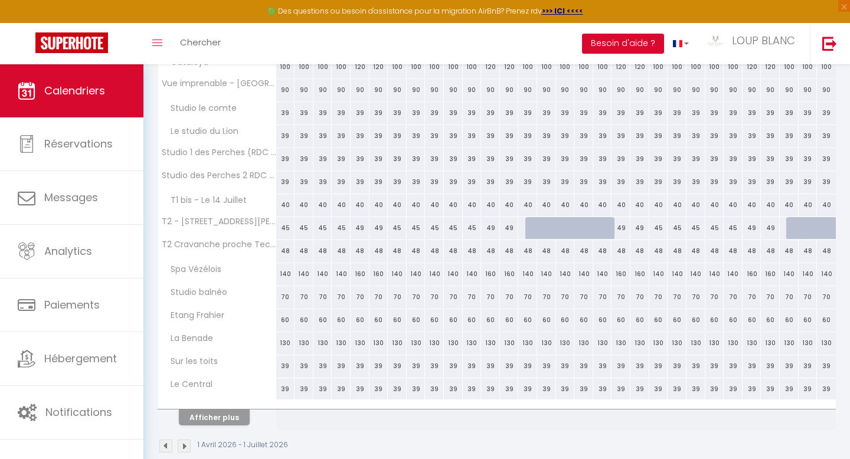
scroll to position [1380, 0]
click at [185, 447] on img at bounding box center [184, 444] width 13 height 13
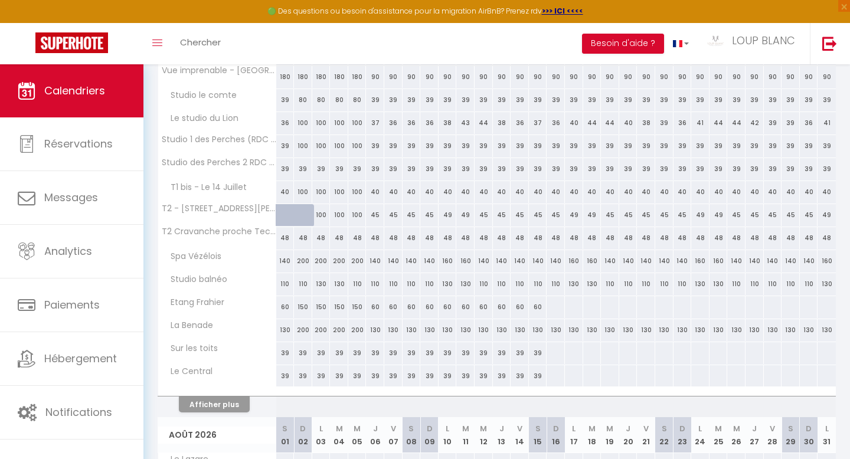
scroll to position [341, 0]
click at [296, 213] on div at bounding box center [303, 216] width 18 height 22
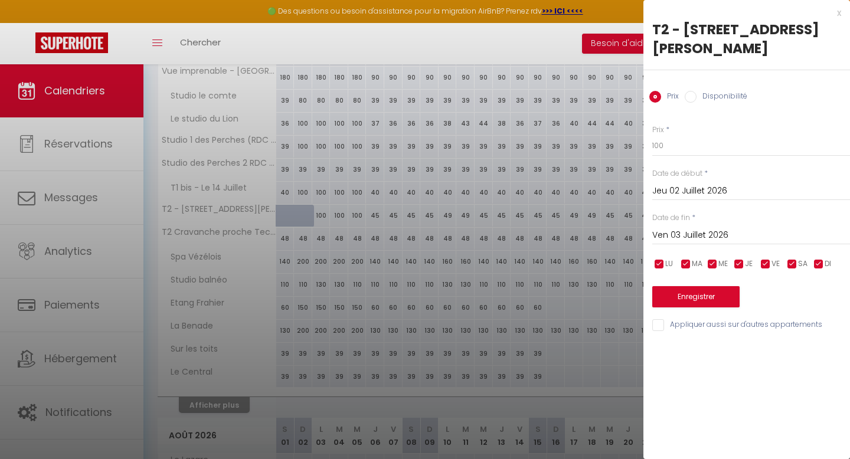
click at [836, 10] on div "x" at bounding box center [742, 13] width 198 height 14
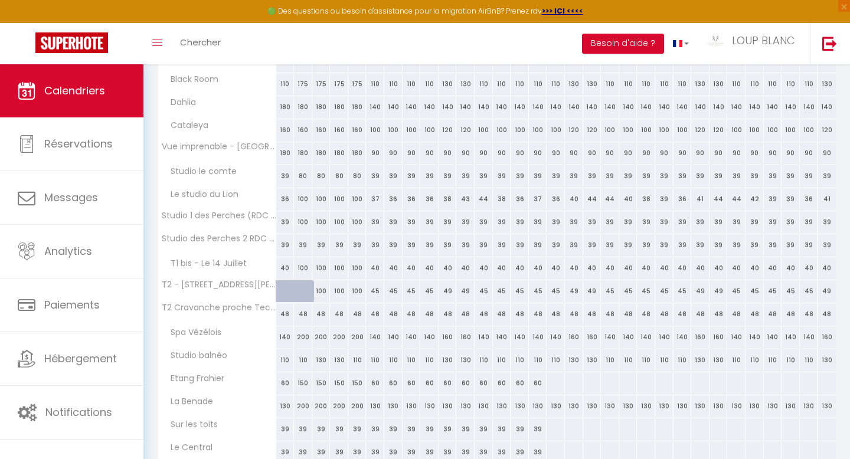
scroll to position [267, 0]
click at [293, 296] on div "100" at bounding box center [302, 289] width 19 height 22
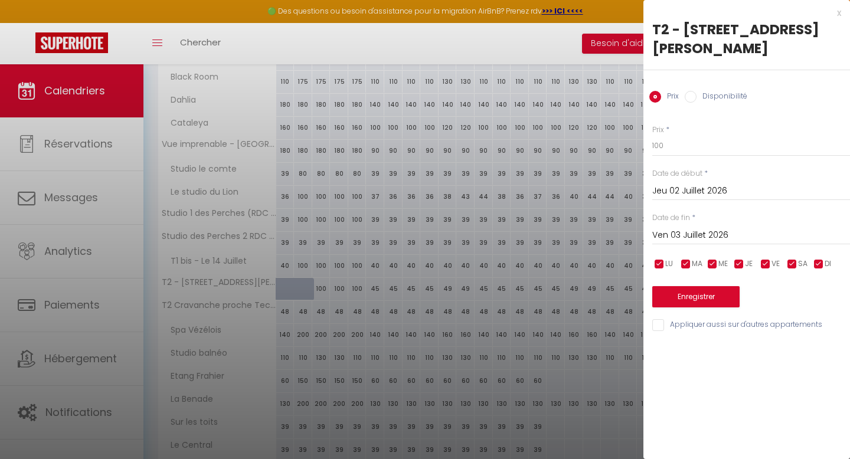
click at [837, 15] on div "x" at bounding box center [742, 13] width 198 height 14
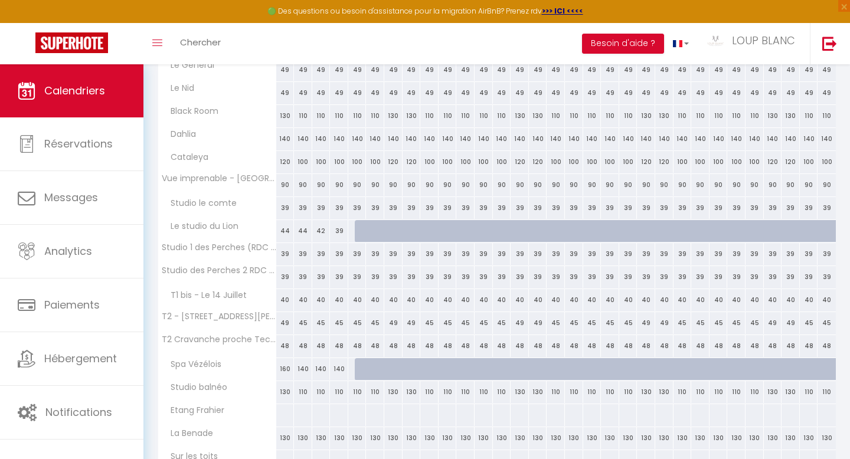
scroll to position [747, 0]
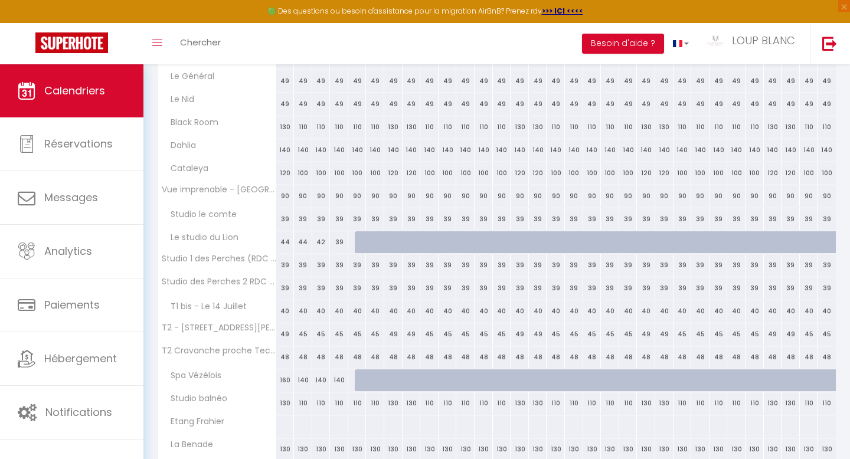
click at [375, 244] on div at bounding box center [381, 249] width 18 height 22
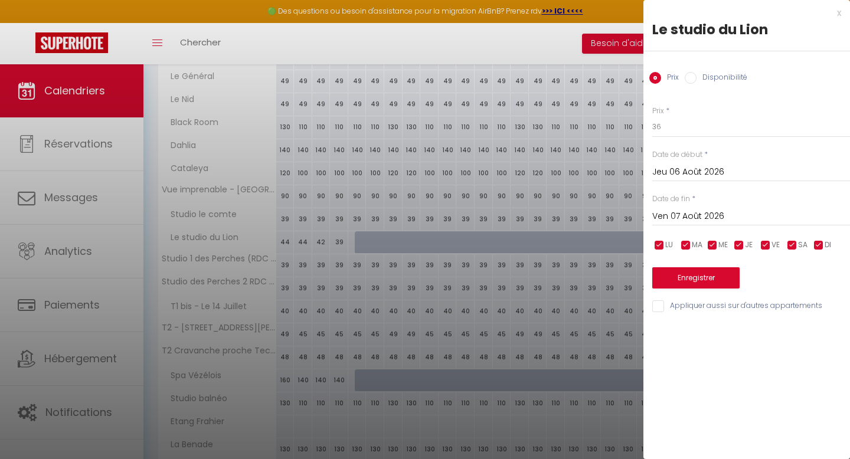
click at [363, 243] on div at bounding box center [425, 229] width 850 height 459
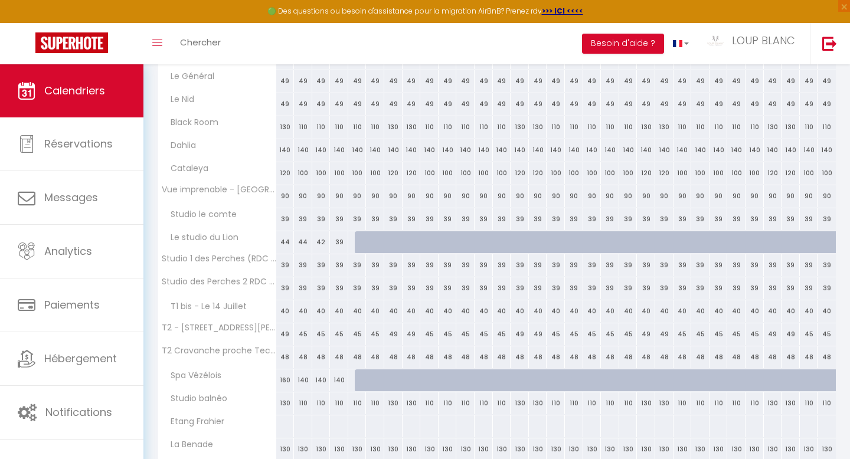
click at [365, 241] on div "36" at bounding box center [374, 242] width 19 height 22
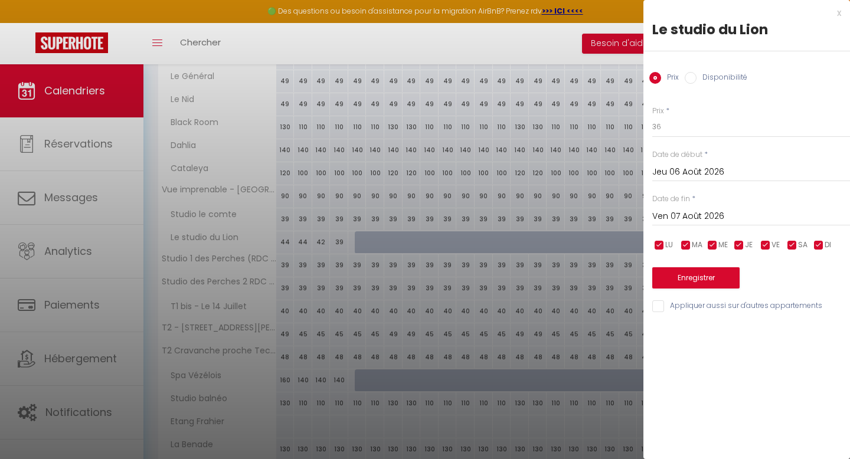
click at [697, 217] on input "Ven 07 Août 2026" at bounding box center [751, 216] width 198 height 15
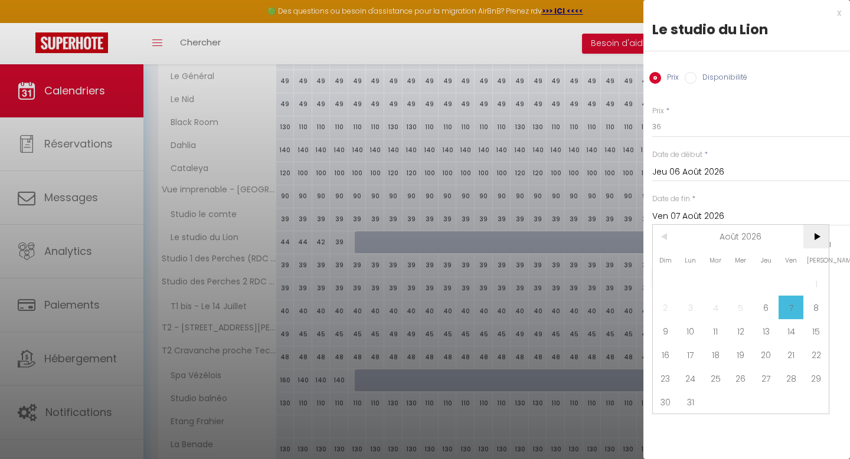
click at [811, 237] on span ">" at bounding box center [815, 237] width 25 height 24
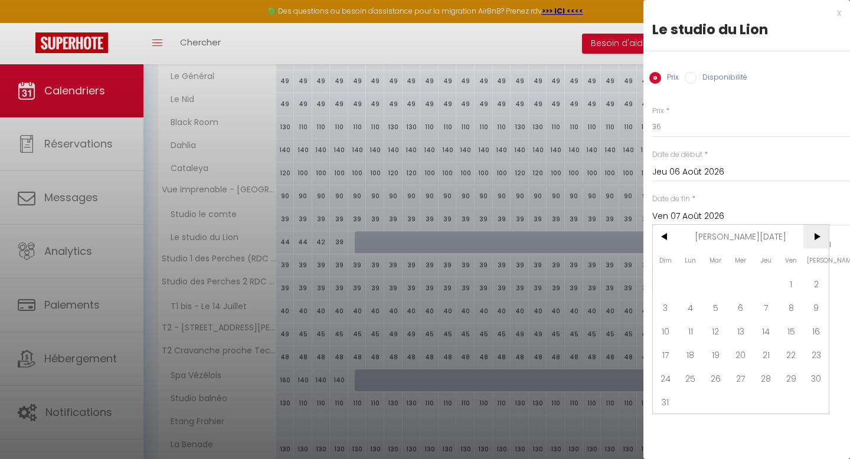
click at [811, 237] on span ">" at bounding box center [815, 237] width 25 height 24
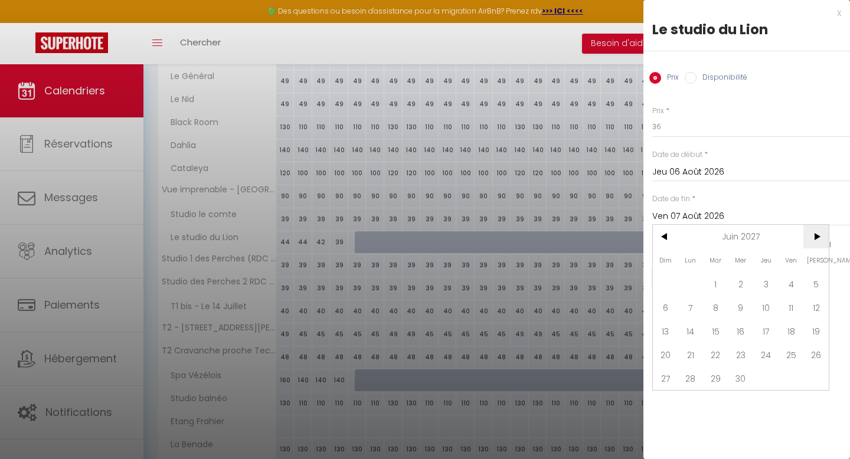
click at [811, 237] on span ">" at bounding box center [815, 237] width 25 height 24
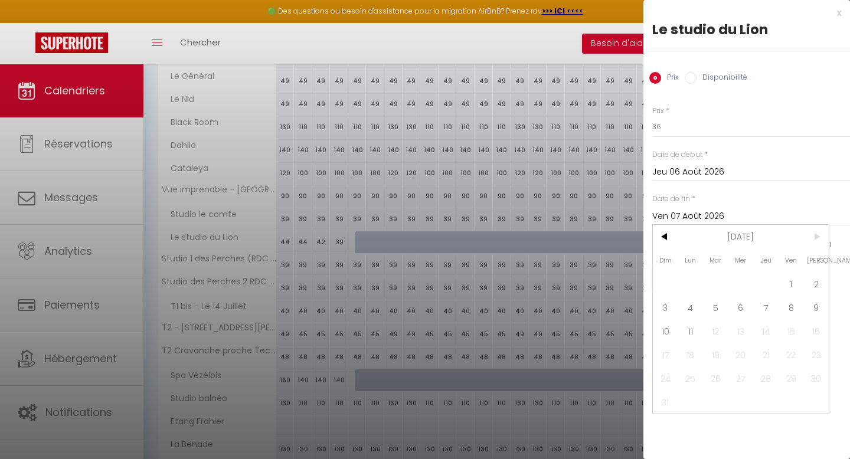
click at [811, 237] on span ">" at bounding box center [815, 237] width 25 height 24
click at [816, 302] on span "9" at bounding box center [815, 308] width 25 height 24
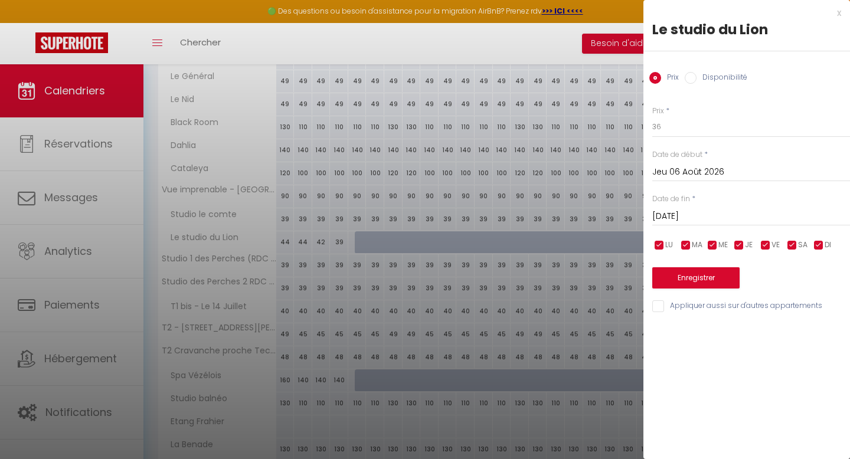
click at [695, 77] on input "Disponibilité" at bounding box center [691, 78] width 12 height 12
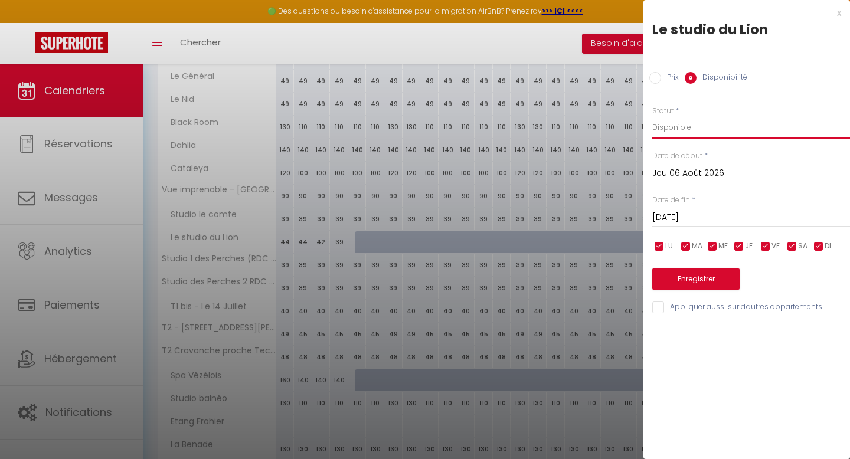
click at [688, 129] on select "Disponible Indisponible" at bounding box center [751, 127] width 198 height 22
click at [652, 116] on select "Disponible Indisponible" at bounding box center [751, 127] width 198 height 22
click at [695, 275] on button "Enregistrer" at bounding box center [695, 279] width 87 height 21
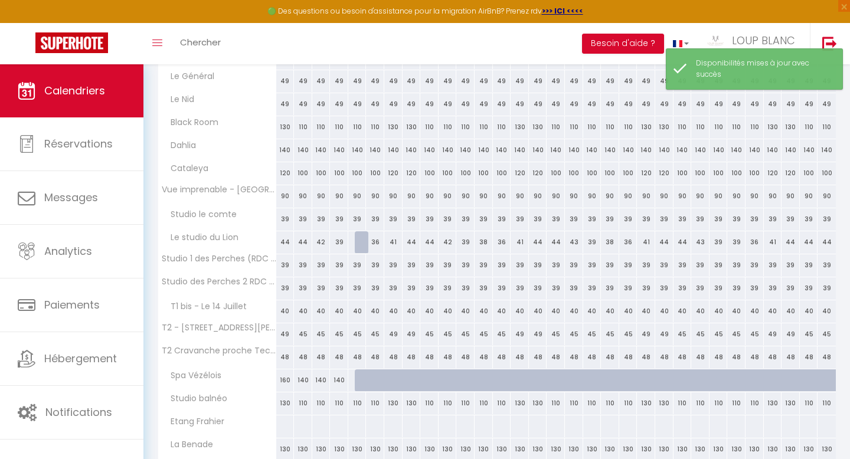
click at [359, 240] on div at bounding box center [364, 242] width 18 height 22
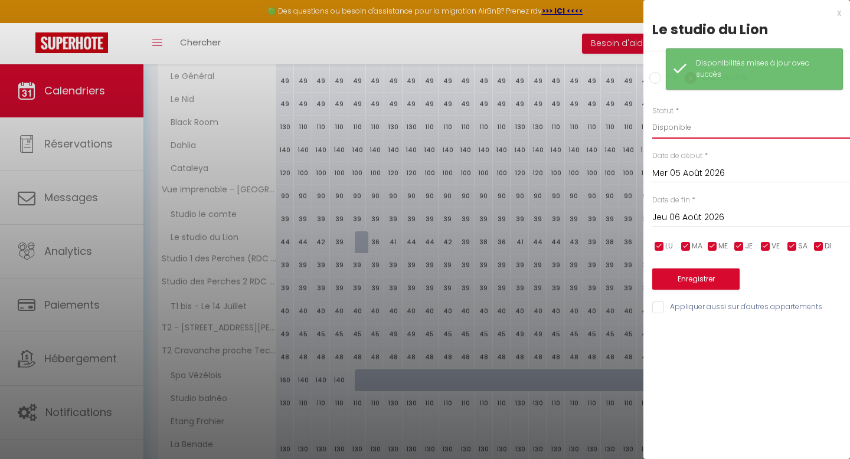
click at [686, 126] on select "Disponible Indisponible" at bounding box center [751, 127] width 198 height 22
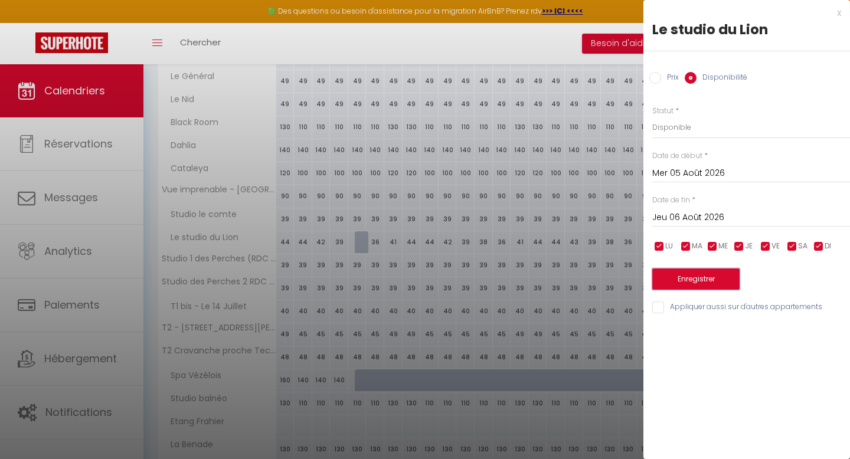
click at [696, 279] on button "Enregistrer" at bounding box center [695, 279] width 87 height 21
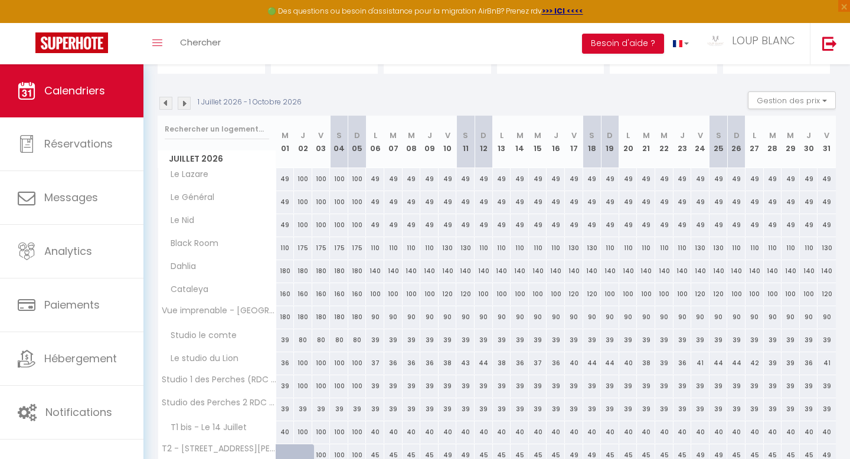
scroll to position [0, 0]
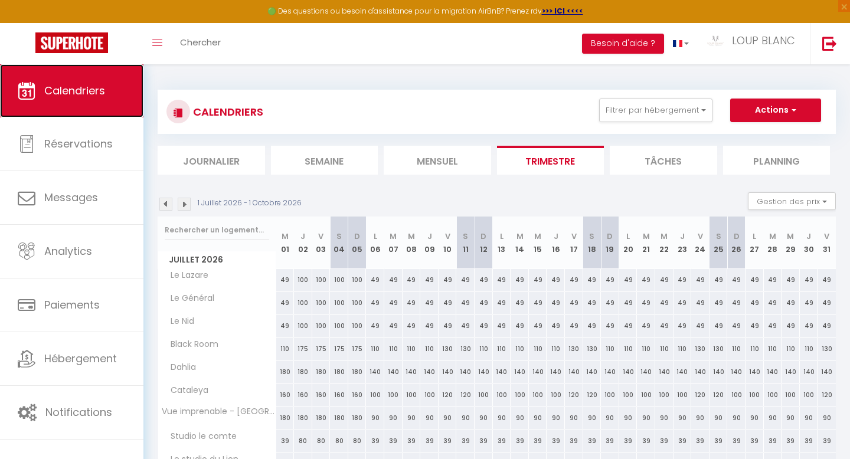
click at [90, 99] on link "Calendriers" at bounding box center [71, 90] width 143 height 53
click at [163, 208] on img at bounding box center [165, 204] width 13 height 13
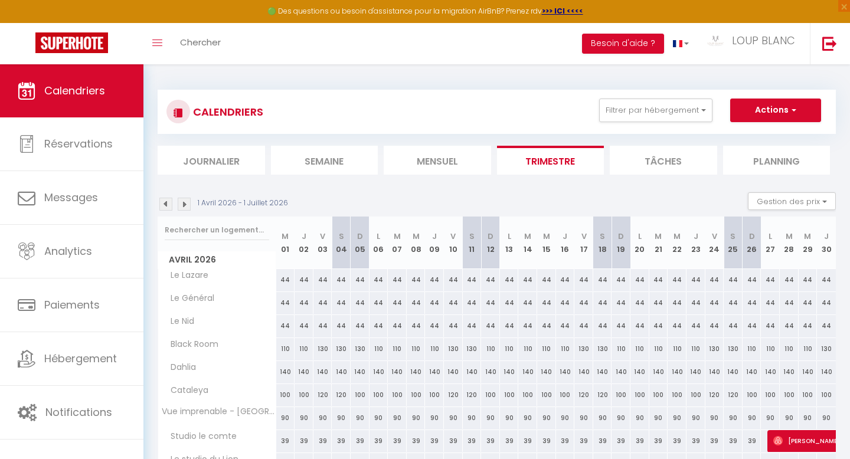
click at [163, 208] on img at bounding box center [165, 204] width 13 height 13
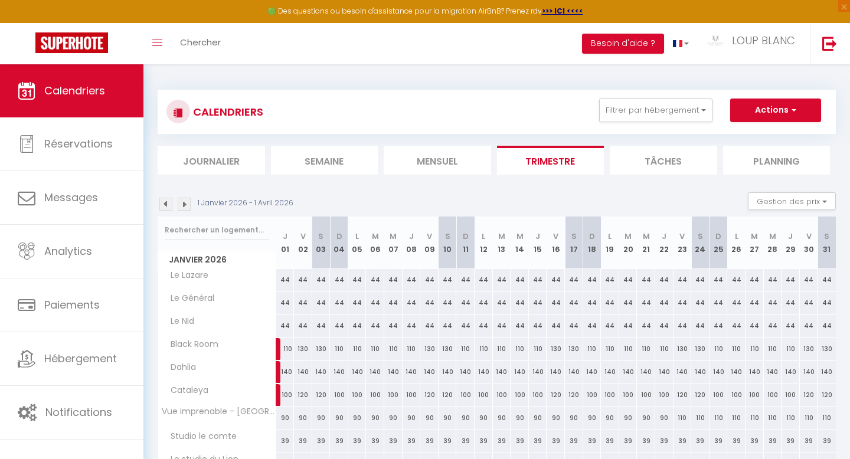
click at [185, 207] on img at bounding box center [184, 204] width 13 height 13
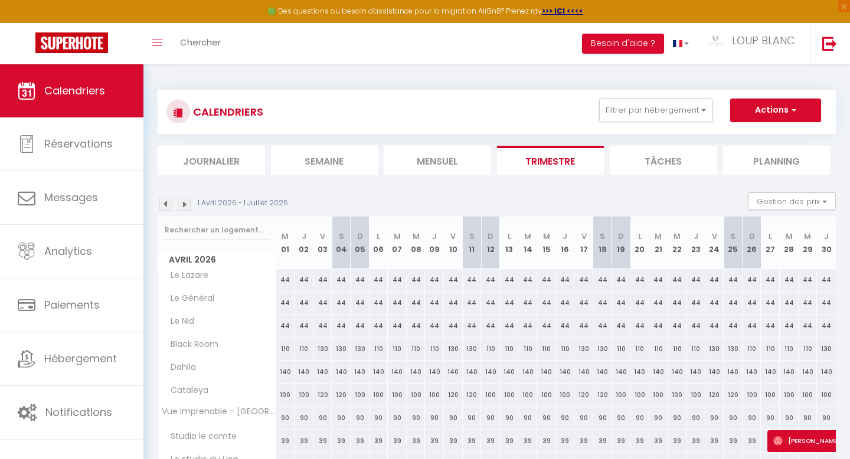
click at [162, 204] on img at bounding box center [165, 204] width 13 height 13
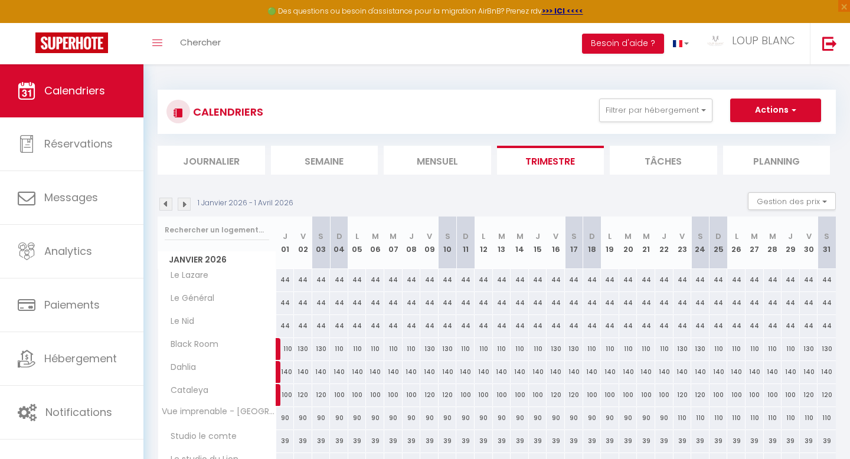
click at [166, 206] on img at bounding box center [165, 204] width 13 height 13
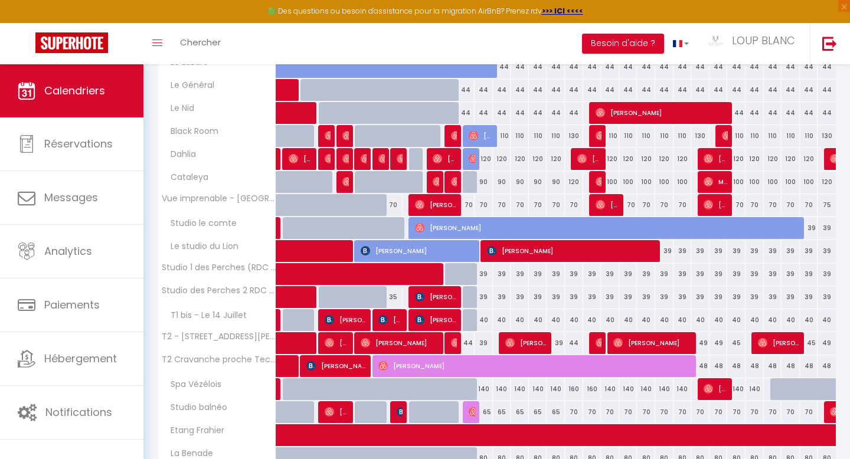
scroll to position [212, 0]
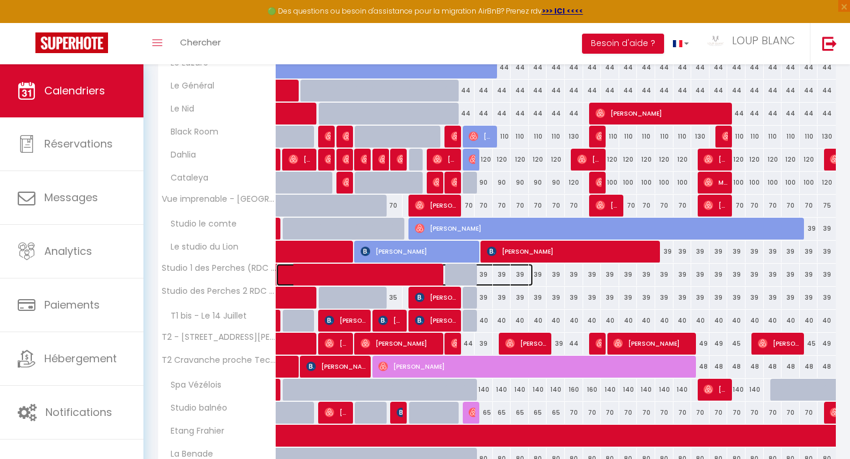
click at [484, 274] on span at bounding box center [411, 275] width 244 height 22
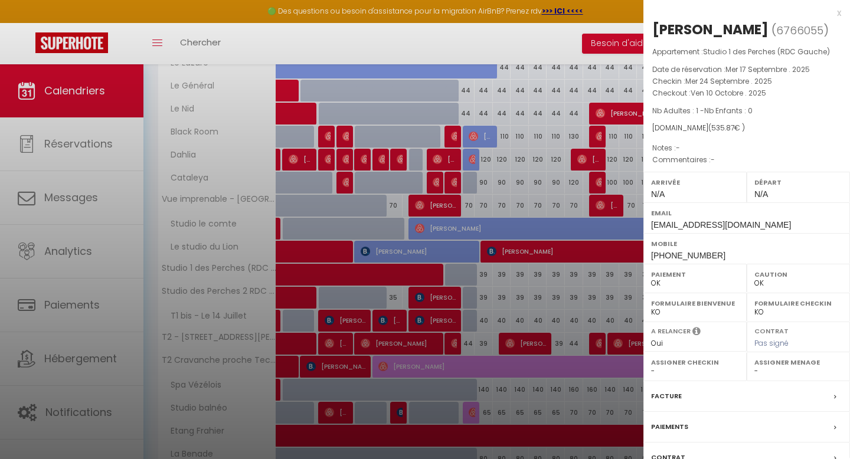
click at [840, 14] on div "x" at bounding box center [742, 13] width 198 height 14
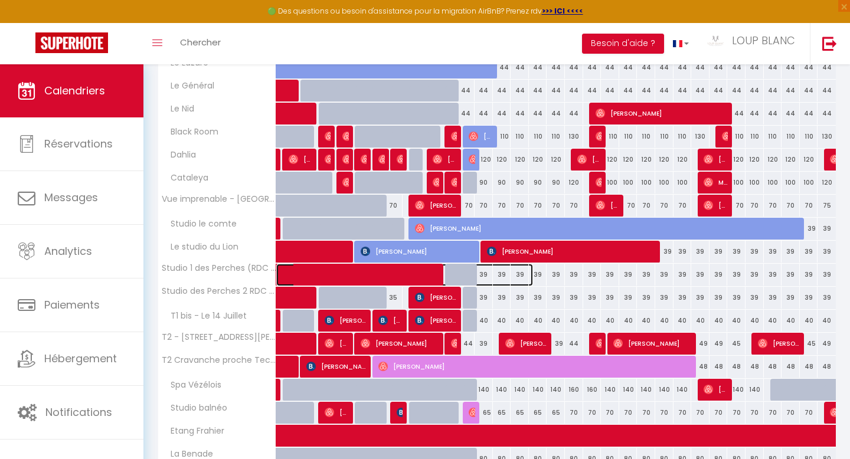
click at [488, 276] on span at bounding box center [411, 275] width 244 height 22
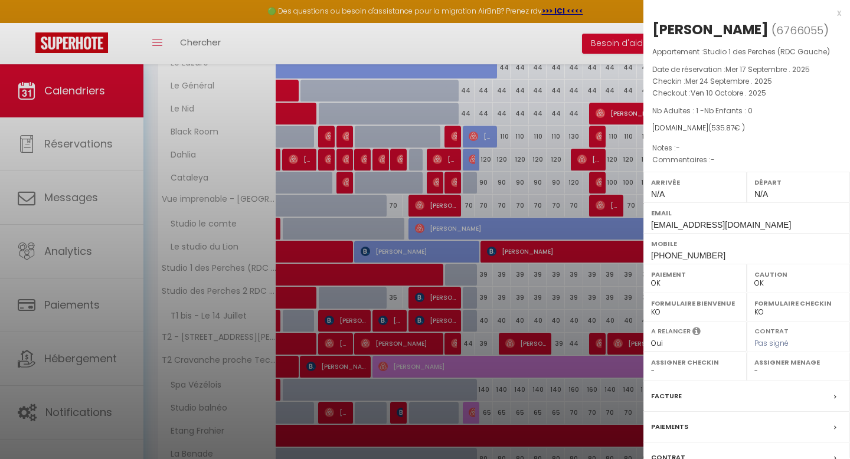
click at [837, 11] on div "x" at bounding box center [742, 13] width 198 height 14
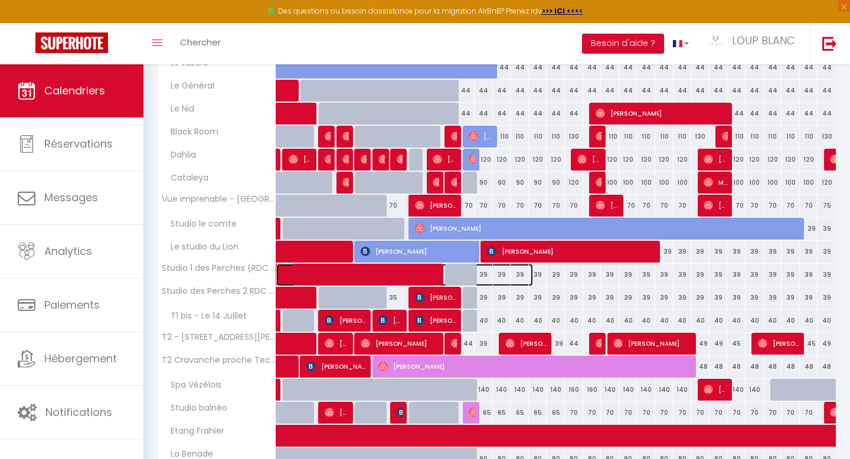
click at [505, 276] on span at bounding box center [411, 275] width 244 height 22
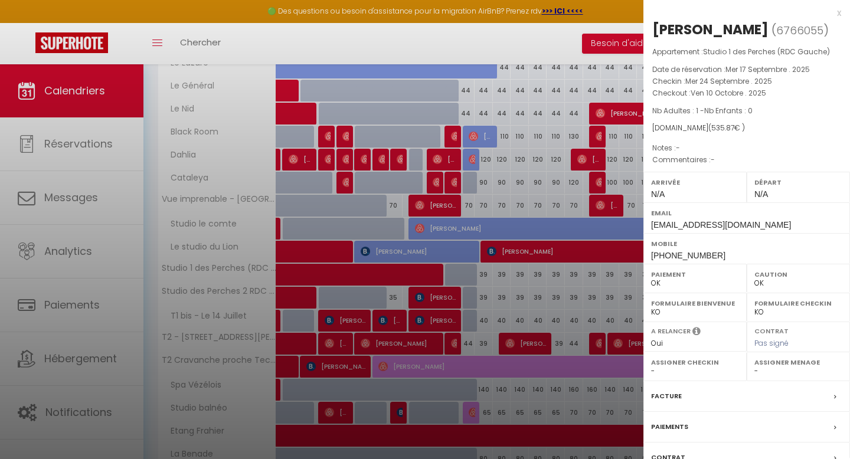
click at [836, 14] on div "x" at bounding box center [742, 13] width 198 height 14
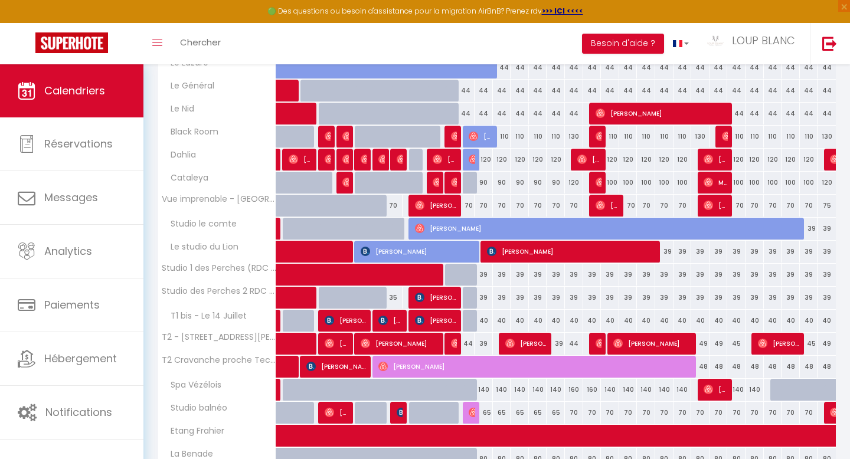
click at [591, 279] on div "39" at bounding box center [592, 275] width 18 height 22
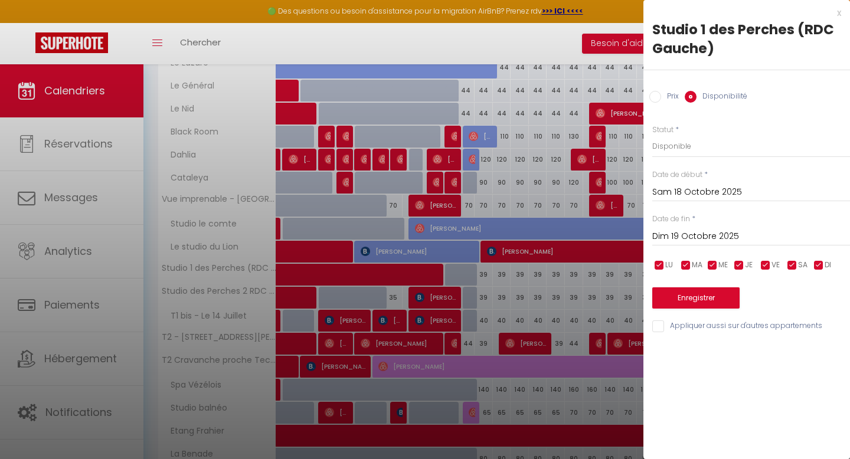
click at [689, 192] on input "Sam 18 Octobre 2025" at bounding box center [751, 192] width 198 height 15
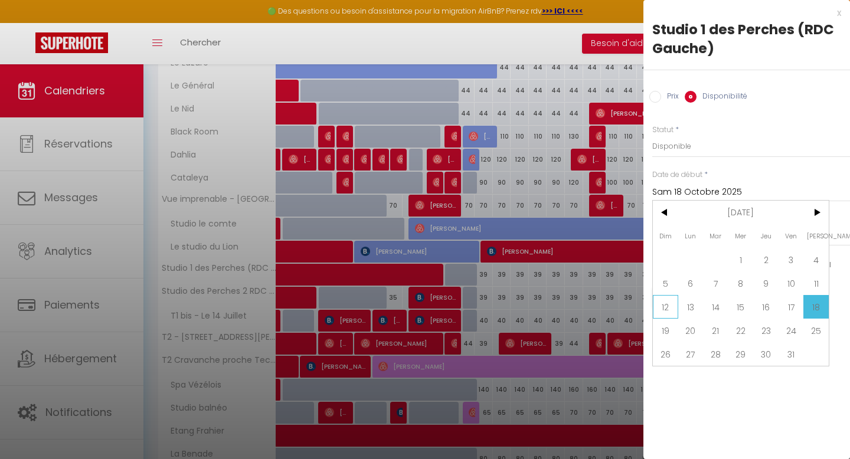
click at [665, 307] on span "12" at bounding box center [665, 307] width 25 height 24
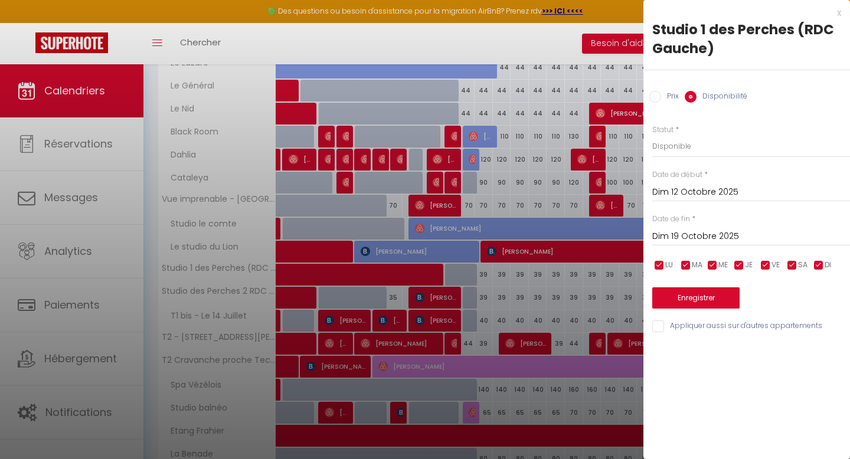
click at [747, 236] on input "Dim 19 Octobre 2025" at bounding box center [751, 236] width 198 height 15
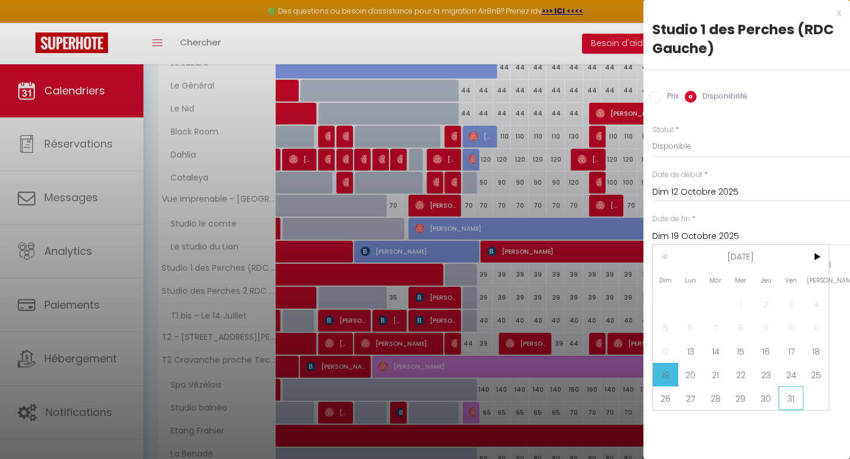
click at [798, 398] on span "31" at bounding box center [790, 399] width 25 height 24
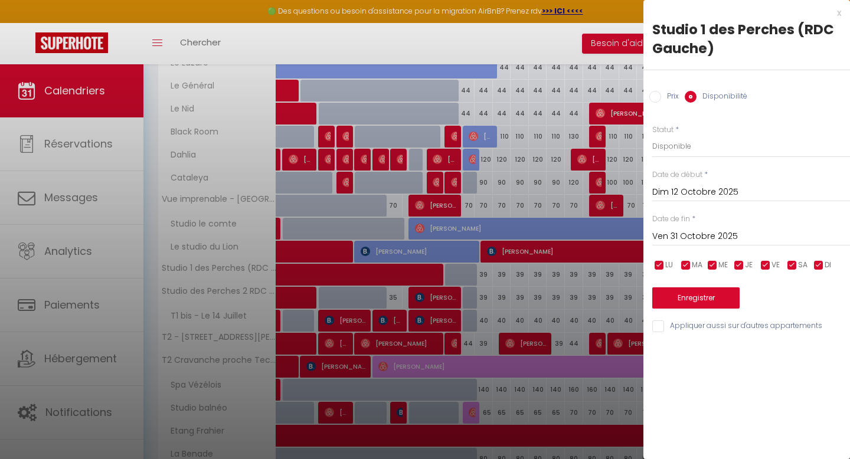
click at [660, 93] on input "Prix" at bounding box center [655, 97] width 12 height 12
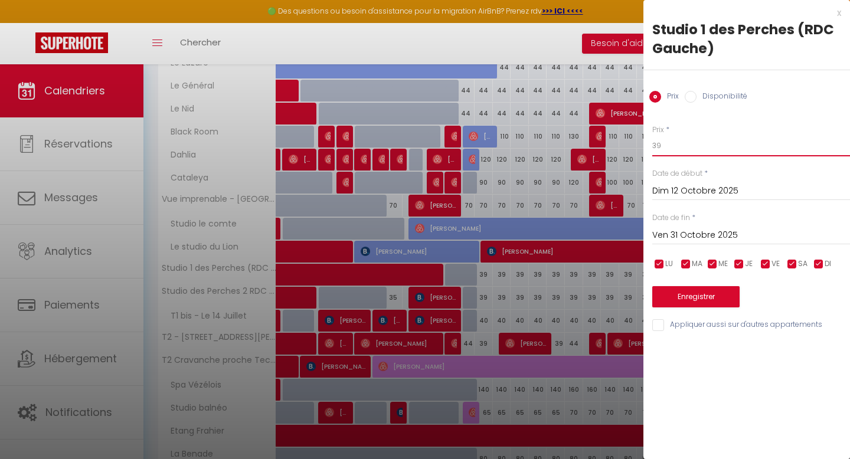
click at [677, 145] on input "39" at bounding box center [751, 145] width 198 height 21
click at [695, 298] on button "Enregistrer" at bounding box center [695, 296] width 87 height 21
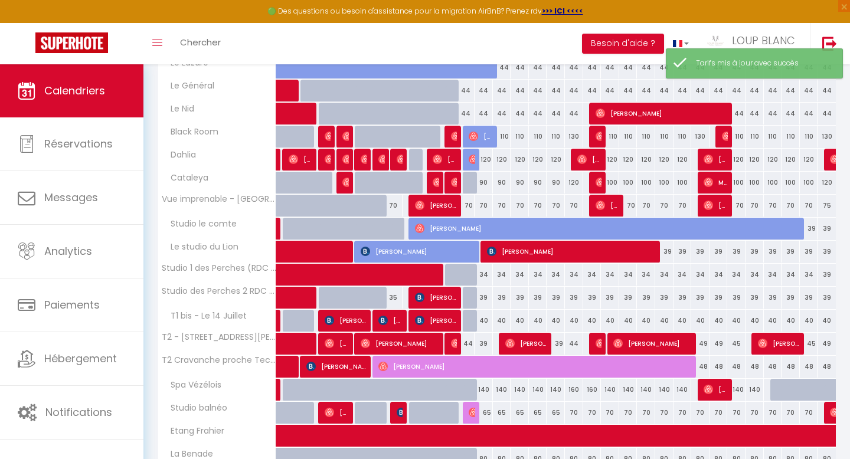
click at [501, 296] on div "39" at bounding box center [502, 298] width 18 height 22
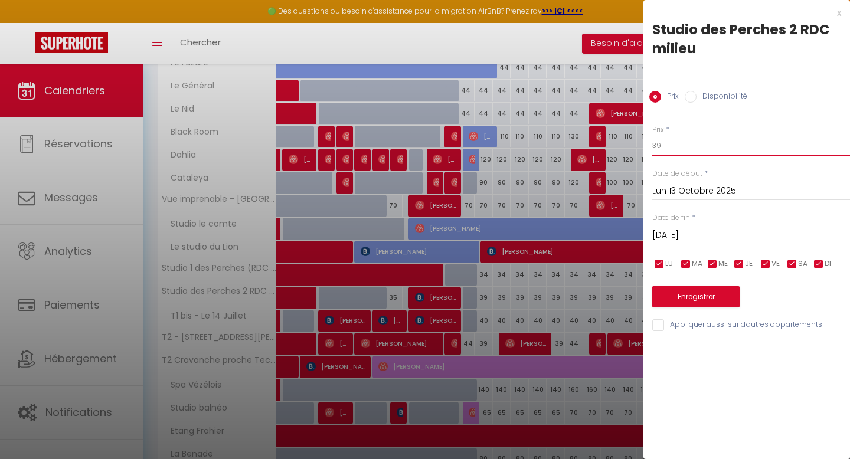
click at [682, 152] on input "39" at bounding box center [751, 145] width 198 height 21
click at [686, 188] on input "Lun 13 Octobre 2025" at bounding box center [751, 191] width 198 height 15
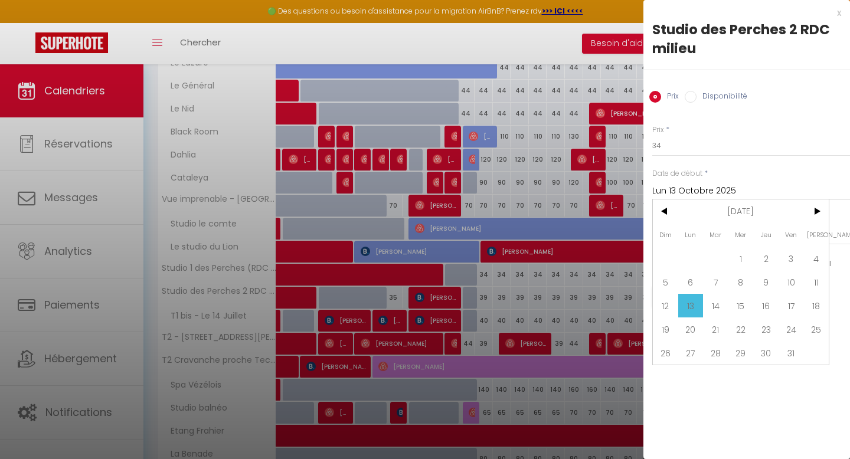
click at [693, 300] on span "13" at bounding box center [690, 306] width 25 height 24
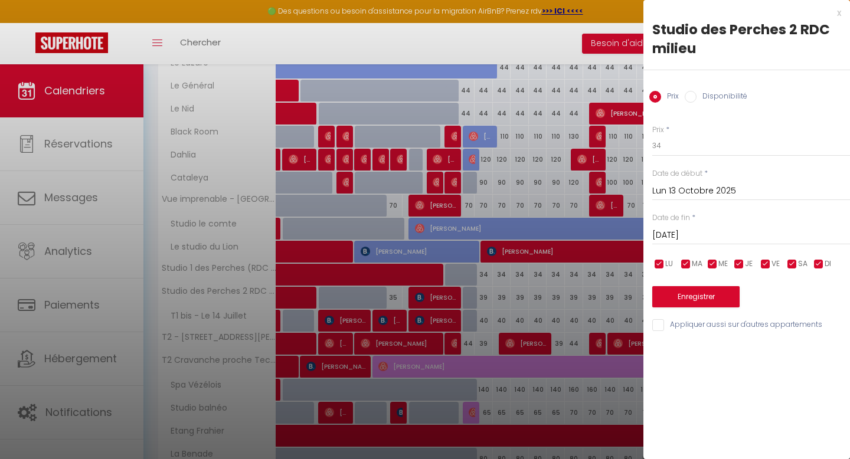
click at [726, 235] on input "[DATE]" at bounding box center [751, 235] width 198 height 15
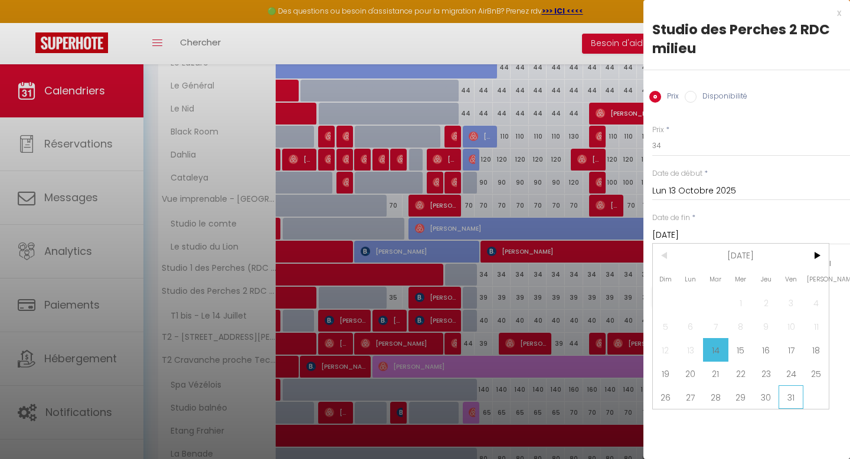
click at [793, 397] on span "31" at bounding box center [790, 397] width 25 height 24
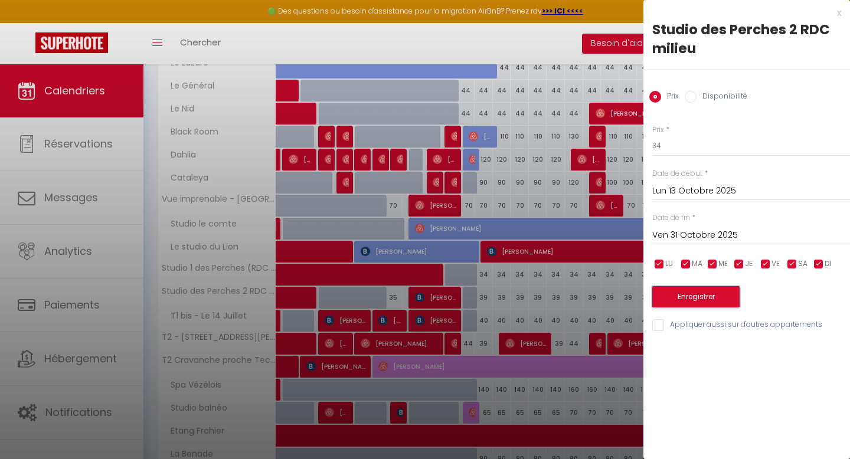
click at [712, 295] on button "Enregistrer" at bounding box center [695, 296] width 87 height 21
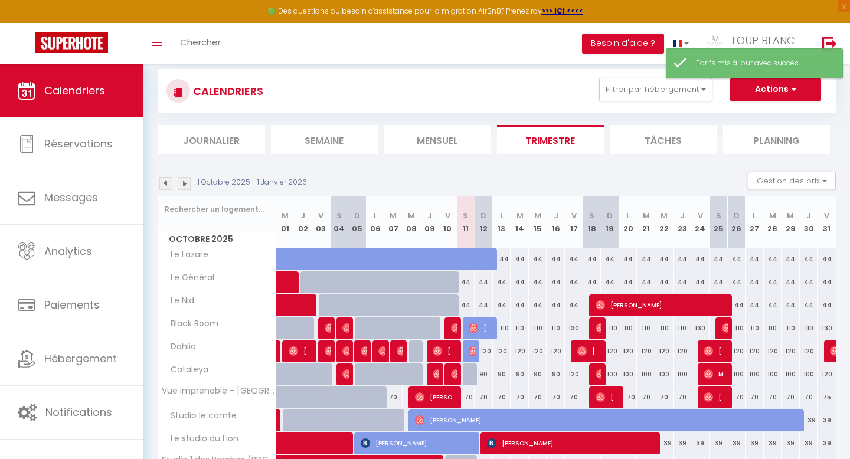
scroll to position [14, 0]
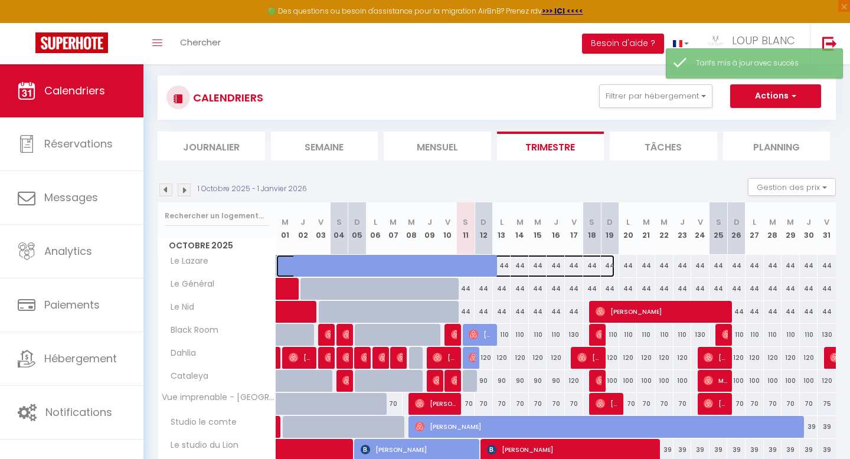
click at [525, 266] on span at bounding box center [452, 266] width 326 height 22
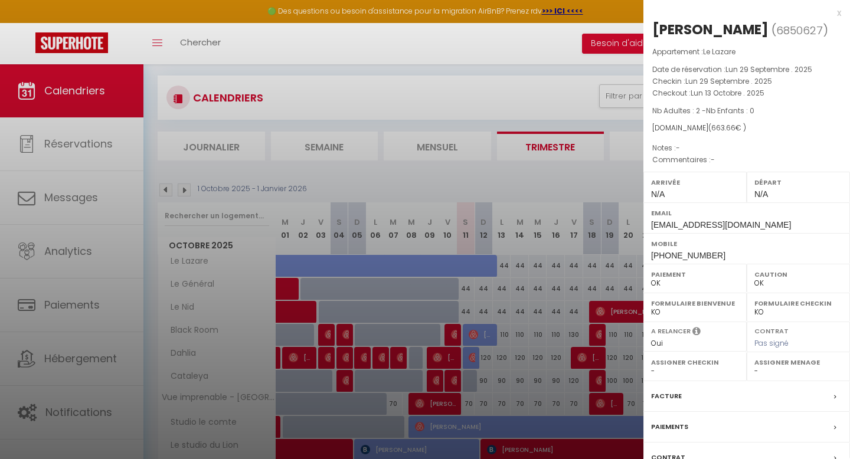
click at [839, 14] on div "x" at bounding box center [742, 13] width 198 height 14
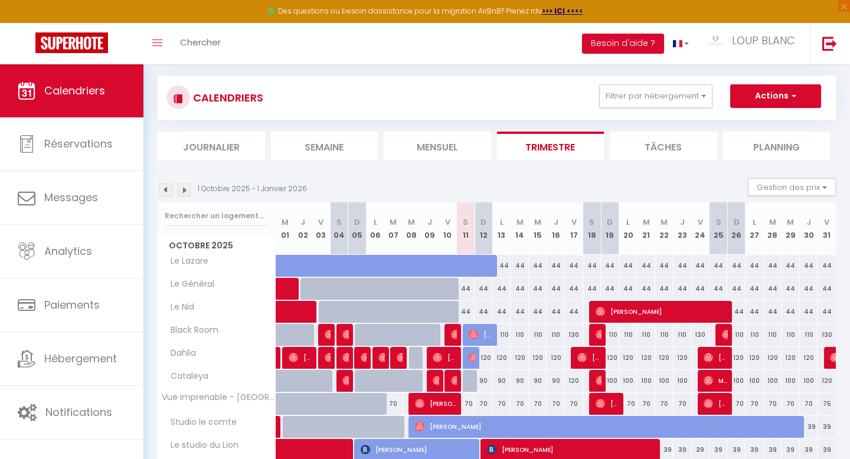
click at [630, 266] on div "44" at bounding box center [628, 266] width 18 height 22
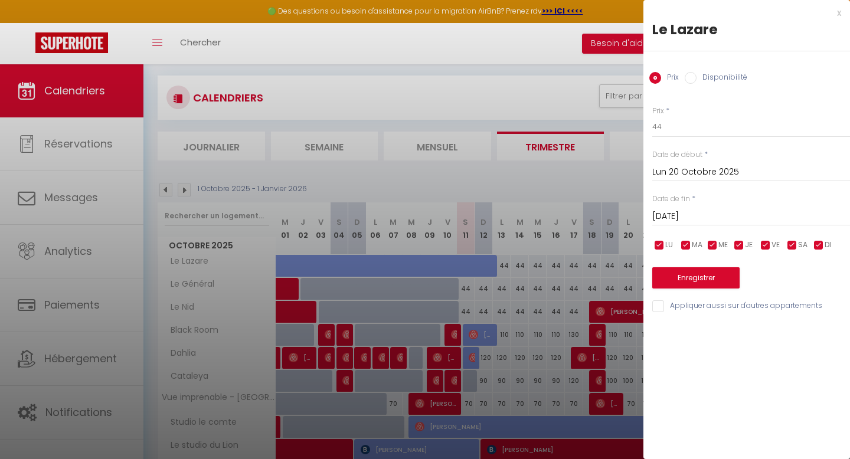
click at [707, 176] on input "Lun 20 Octobre 2025" at bounding box center [751, 172] width 198 height 15
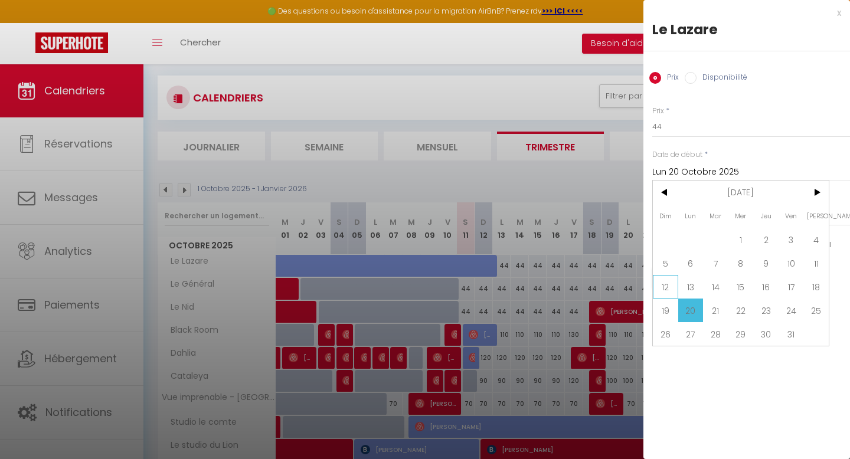
click at [670, 285] on span "12" at bounding box center [665, 287] width 25 height 24
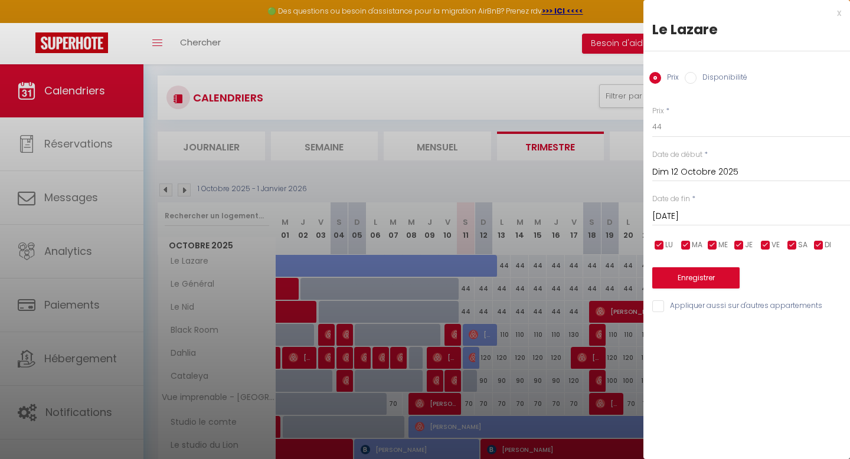
click at [742, 217] on input "[DATE]" at bounding box center [751, 216] width 198 height 15
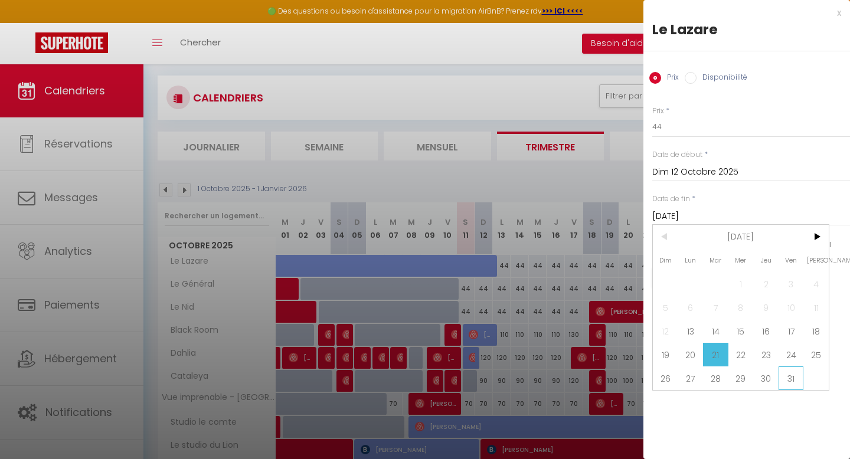
click at [791, 375] on span "31" at bounding box center [790, 378] width 25 height 24
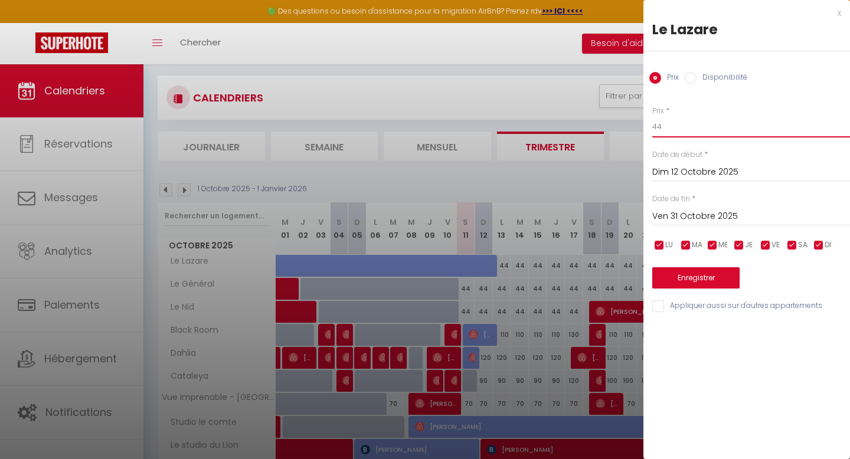
click at [692, 130] on input "44" at bounding box center [751, 126] width 198 height 21
click at [688, 276] on button "Enregistrer" at bounding box center [695, 277] width 87 height 21
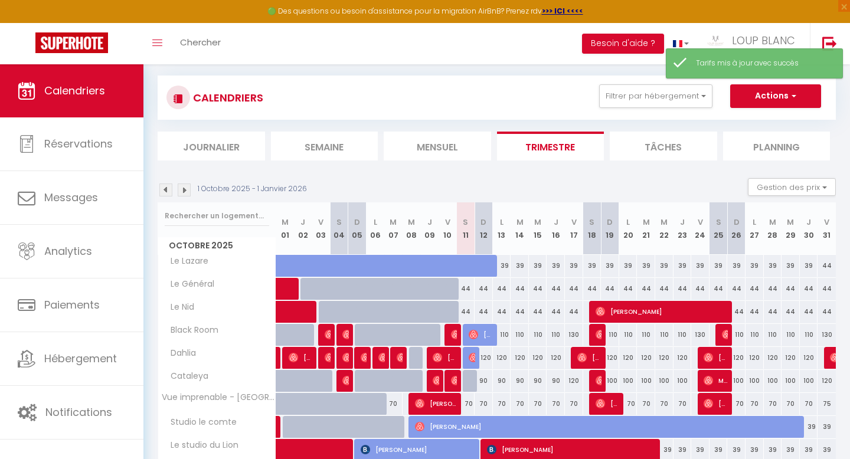
click at [466, 289] on div "44" at bounding box center [465, 289] width 18 height 22
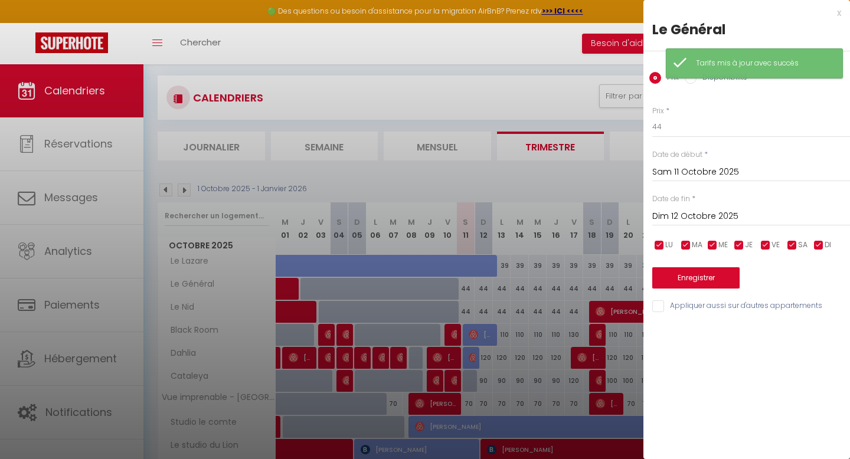
click at [708, 217] on input "Dim 12 Octobre 2025" at bounding box center [751, 216] width 198 height 15
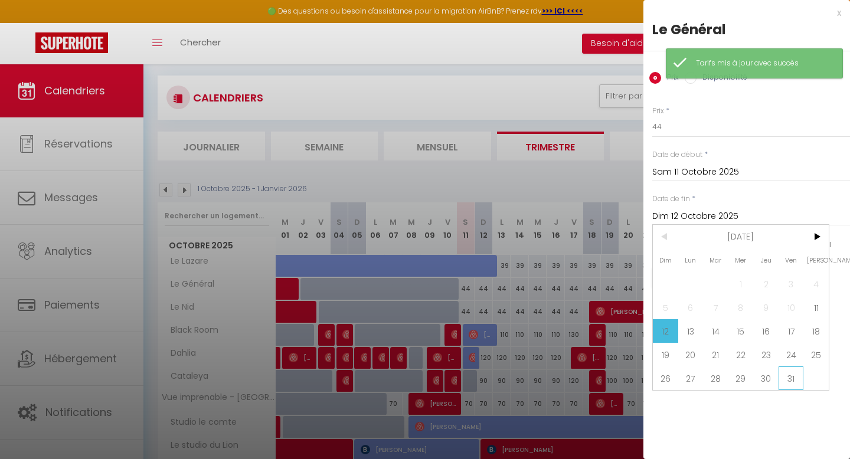
click at [795, 379] on span "31" at bounding box center [790, 378] width 25 height 24
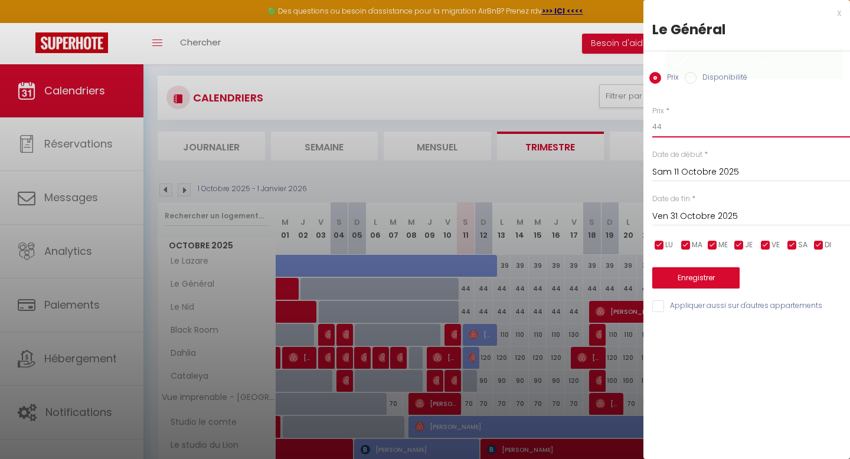
click at [684, 133] on input "44" at bounding box center [751, 126] width 198 height 21
click at [682, 279] on button "Enregistrer" at bounding box center [695, 277] width 87 height 21
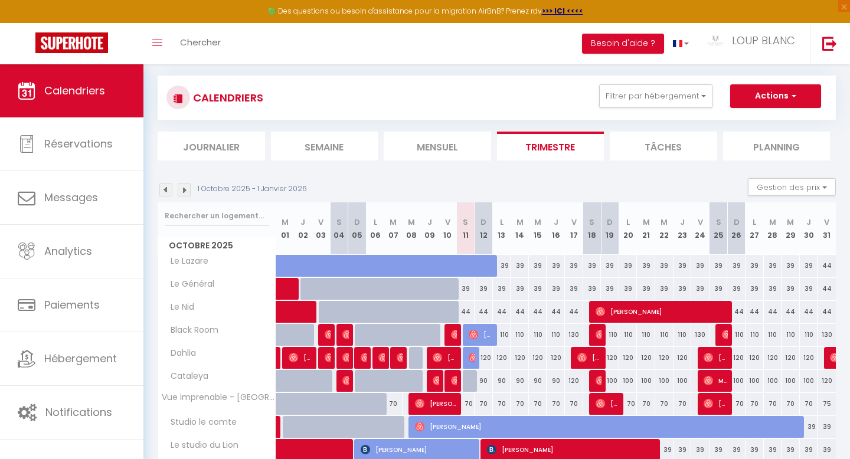
click at [470, 310] on div "44" at bounding box center [465, 312] width 18 height 22
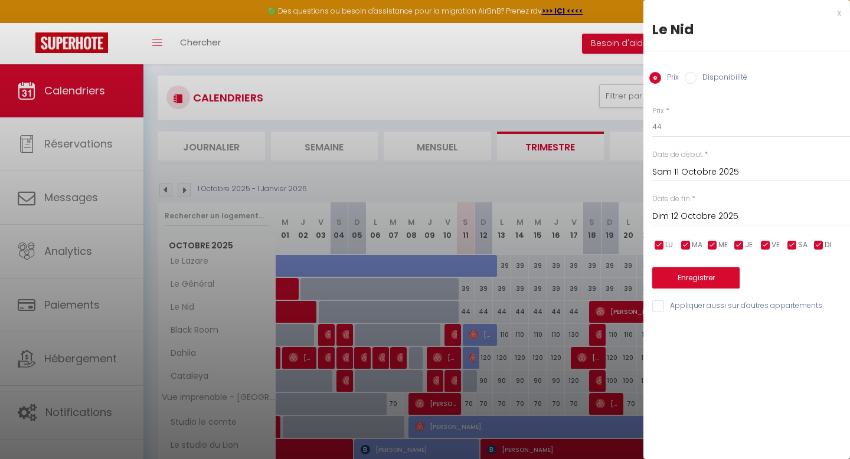
click at [721, 212] on input "Dim 12 Octobre 2025" at bounding box center [751, 216] width 198 height 15
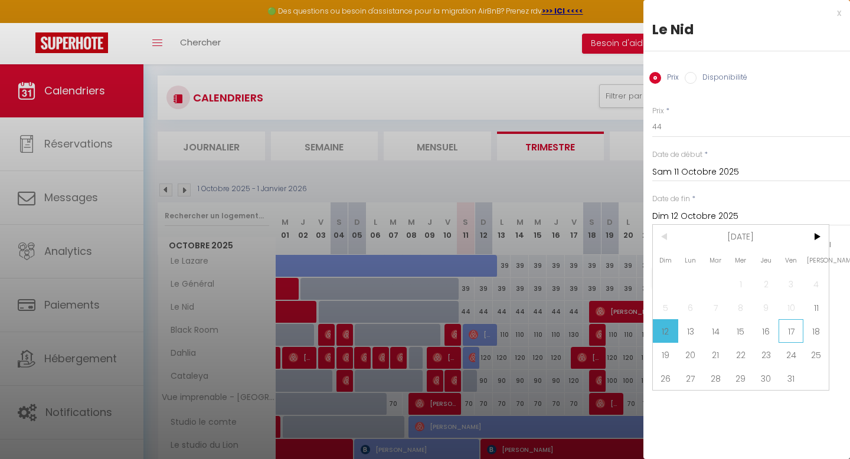
click at [790, 336] on span "17" at bounding box center [790, 331] width 25 height 24
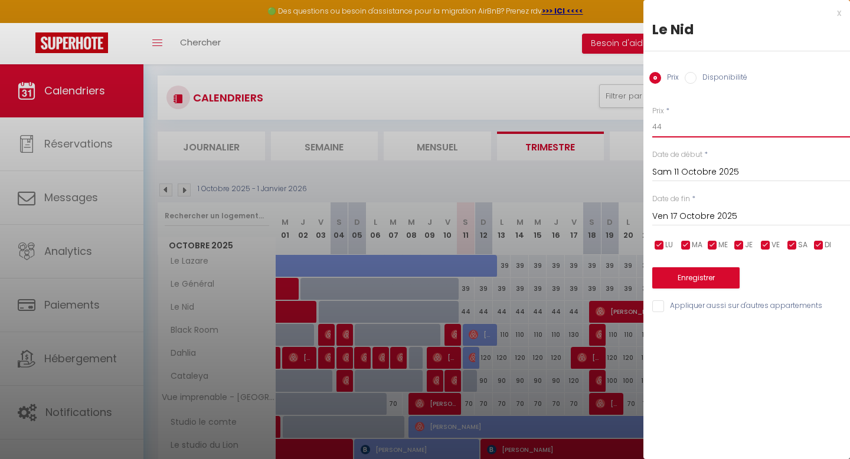
click at [680, 129] on input "44" at bounding box center [751, 126] width 198 height 21
click at [695, 280] on button "Enregistrer" at bounding box center [695, 277] width 87 height 21
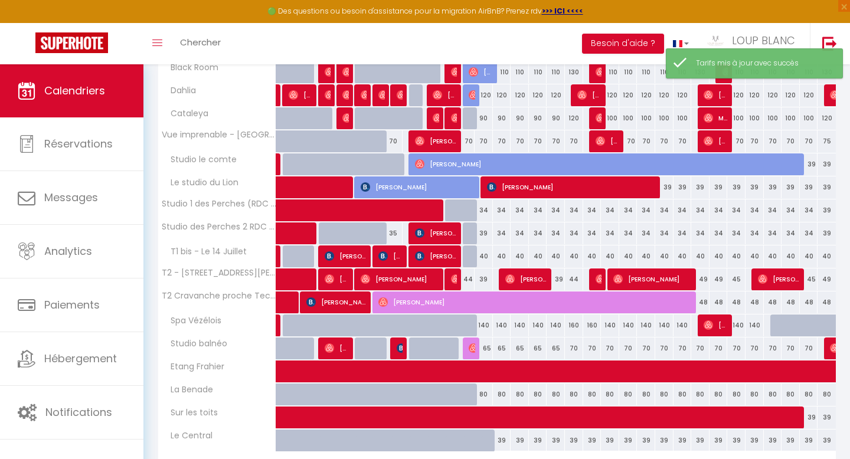
scroll to position [0, 0]
